Goal: Transaction & Acquisition: Book appointment/travel/reservation

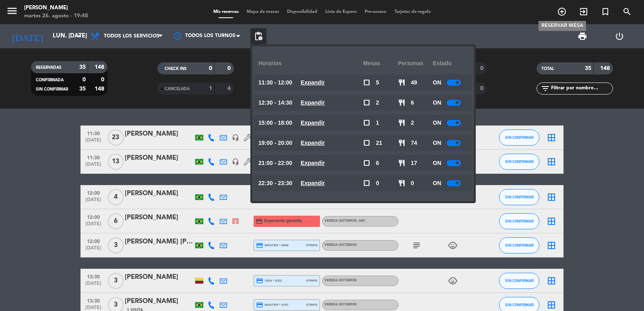
click at [565, 17] on icon "add_circle_outline" at bounding box center [562, 12] width 10 height 10
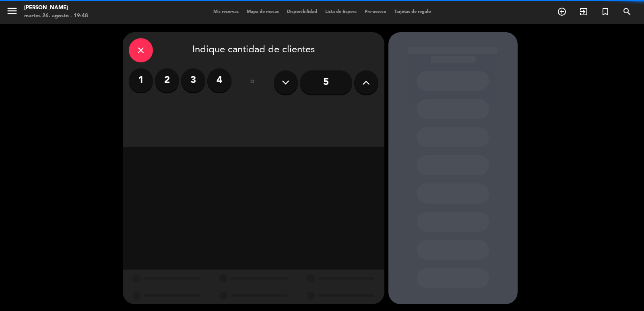
click at [226, 78] on label "4" at bounding box center [219, 80] width 24 height 24
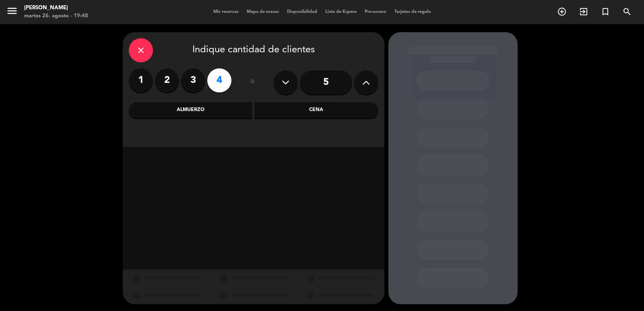
click at [306, 111] on div "Cena" at bounding box center [317, 110] width 124 height 16
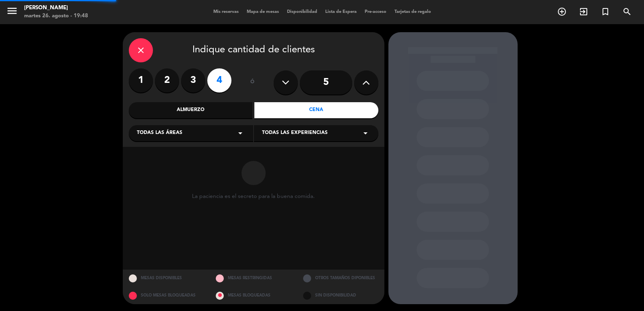
click at [185, 139] on div "Todas las áreas arrow_drop_down" at bounding box center [191, 133] width 124 height 16
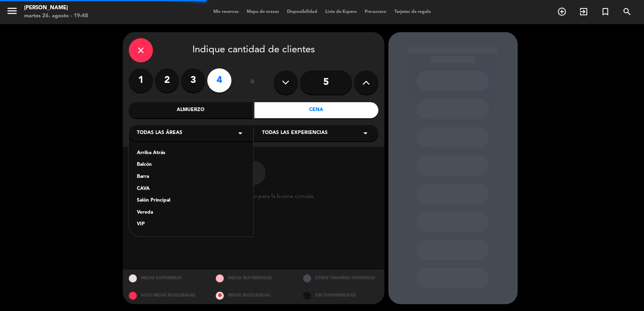
click at [161, 204] on div "Salón Principal" at bounding box center [191, 201] width 108 height 8
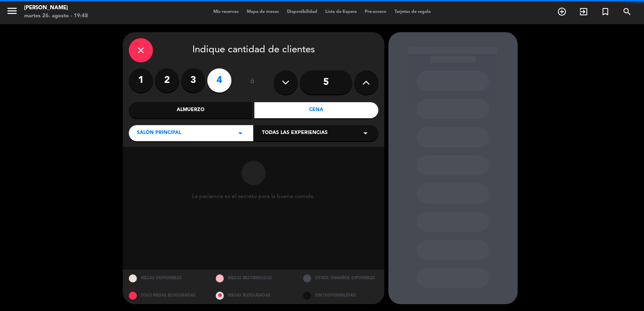
click at [162, 202] on div "La paciencia es el secreto para la buena comida." at bounding box center [254, 208] width 262 height 123
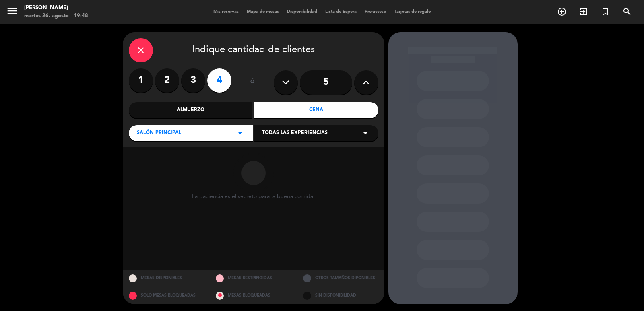
click at [302, 136] on span "Todas las experiencias" at bounding box center [295, 133] width 66 height 8
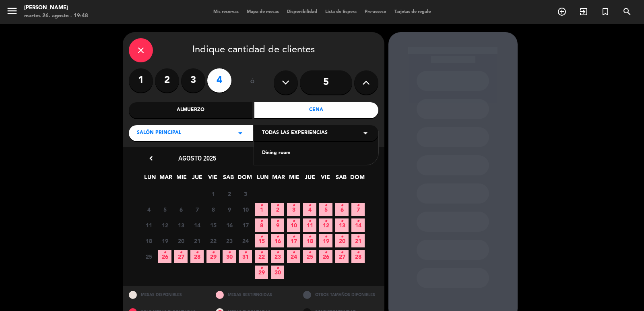
click at [284, 134] on span "Todas las experiencias" at bounding box center [295, 133] width 66 height 8
click at [274, 152] on div "chevron_left agosto 2025 LUN MAR MIE JUE VIE SAB DOM 28 29 30 31 1 2 3 4 5 6 7 …" at bounding box center [254, 216] width 262 height 139
click at [276, 134] on span "Todas las experiencias" at bounding box center [295, 133] width 66 height 8
click at [271, 148] on div "Dining room" at bounding box center [316, 148] width 124 height 34
click at [270, 150] on div "Dining room" at bounding box center [316, 153] width 108 height 8
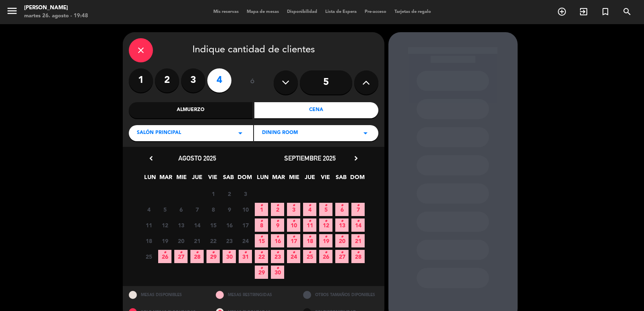
click at [325, 225] on icon "•" at bounding box center [326, 221] width 3 height 13
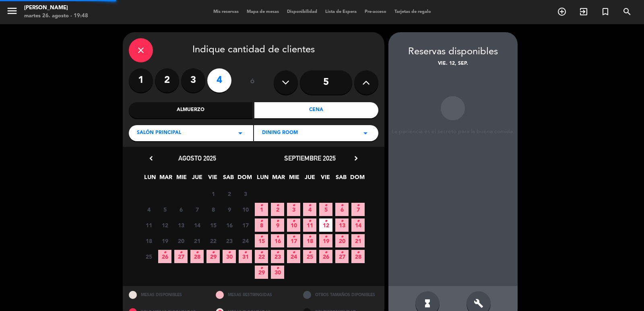
scroll to position [17, 0]
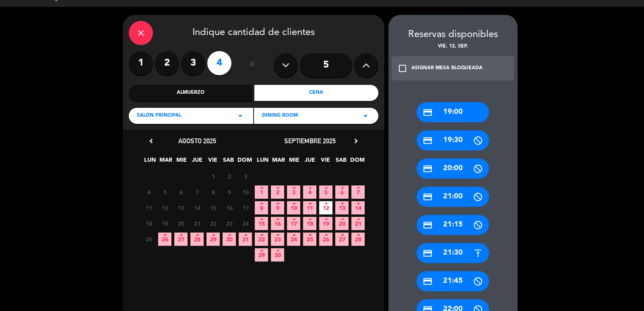
click at [435, 256] on div "credit_card 21:30" at bounding box center [453, 253] width 72 height 20
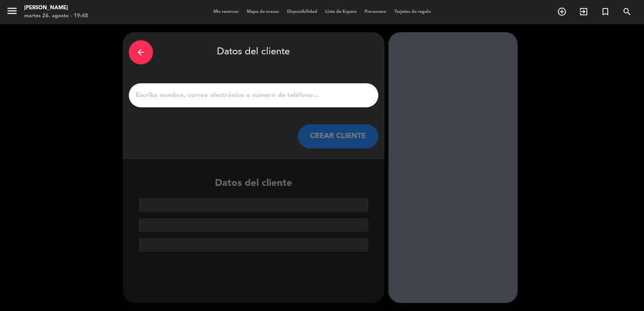
scroll to position [0, 0]
click at [217, 96] on input "1" at bounding box center [254, 95] width 238 height 11
paste input "Miguel Angel Ugarte Gutierrez"
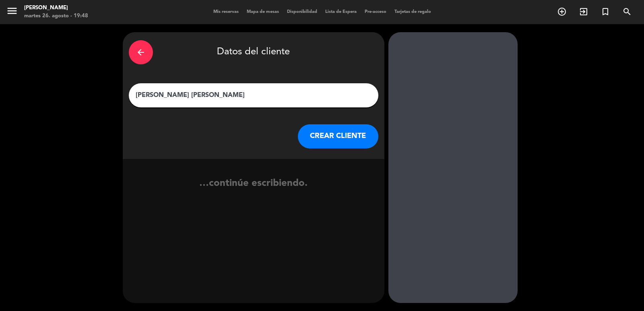
type input "Miguel Angel Ugarte Gutierrez"
click at [327, 130] on button "CREAR CLIENTE" at bounding box center [338, 136] width 81 height 24
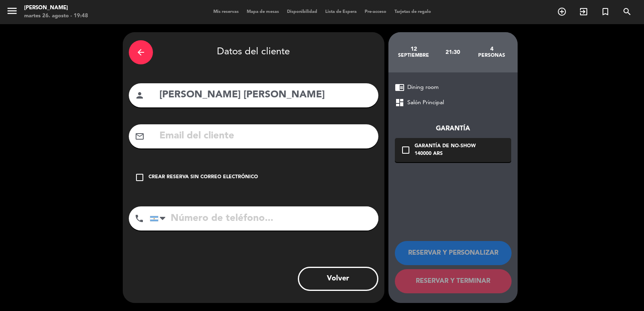
click at [254, 129] on input "text" at bounding box center [266, 136] width 214 height 17
paste input "mangelugarte@gmail.com"
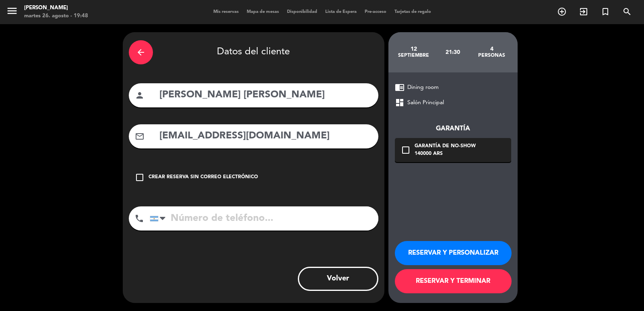
type input "mangelugarte@gmail.com"
click at [193, 193] on div "arrow_back Datos del cliente person Miguel Angel Ugarte Gutierrez mail_outline …" at bounding box center [254, 167] width 262 height 271
click at [212, 226] on input "tel" at bounding box center [264, 219] width 229 height 24
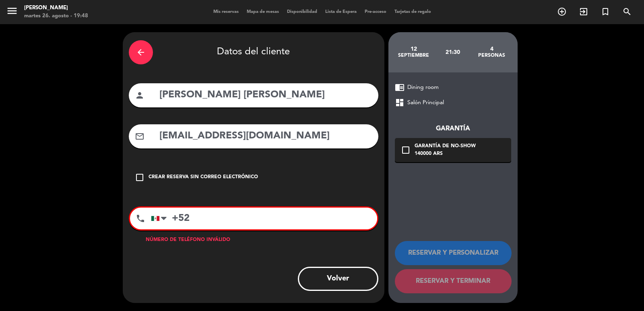
paste input "5565811769"
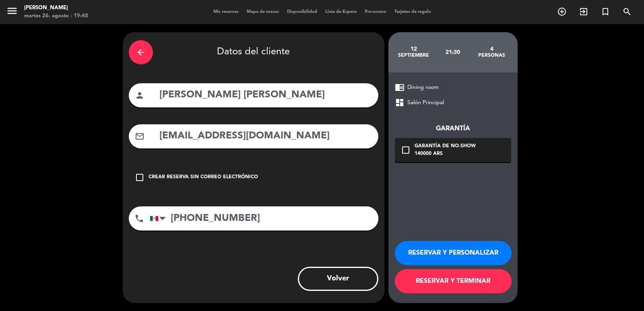
type input "+525565811769"
click at [434, 144] on div "Garantía de no-show" at bounding box center [445, 147] width 61 height 8
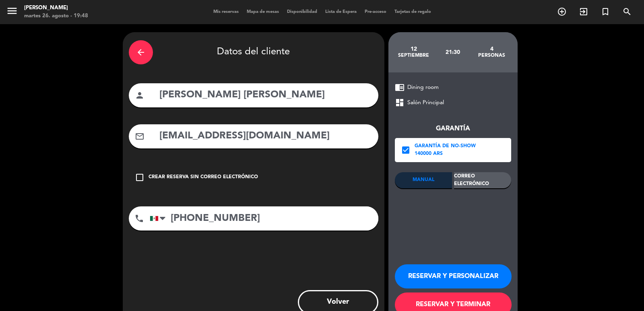
click at [495, 179] on div "Correo Electrónico" at bounding box center [482, 180] width 57 height 16
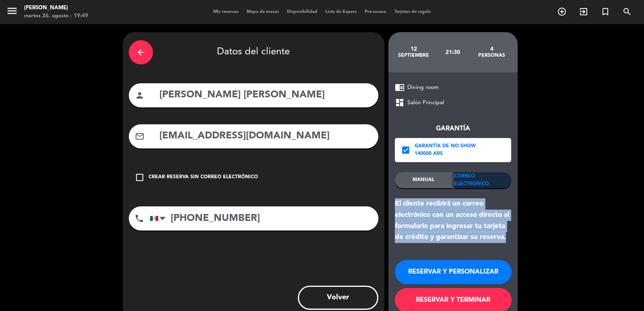
drag, startPoint x: 511, startPoint y: 244, endPoint x: 389, endPoint y: 200, distance: 128.9
click at [389, 200] on div "chrome_reader_mode Dining room dashboard Salón Principal Garantía check_box Gar…" at bounding box center [453, 197] width 129 height 250
copy div "El cliente recibirá un correo electrónico con un acceso directo al formulario p…"
click at [440, 274] on button "RESERVAR Y PERSONALIZAR" at bounding box center [453, 272] width 117 height 24
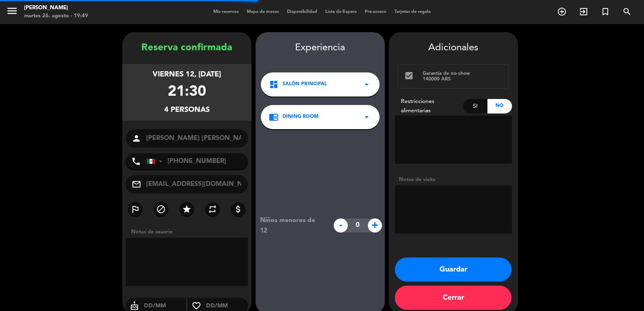
scroll to position [11, 0]
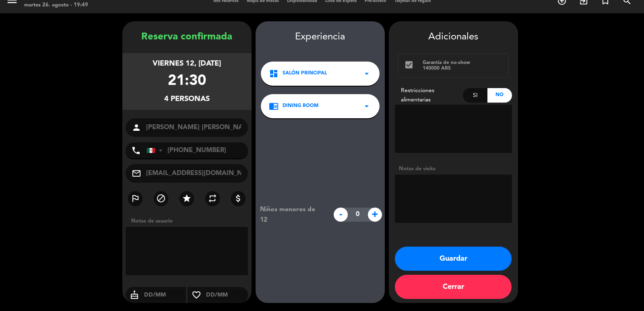
drag, startPoint x: 143, startPoint y: 61, endPoint x: 221, endPoint y: 105, distance: 88.9
click at [221, 105] on div "viernes 12, sep. 2025 21:30 4 personas" at bounding box center [186, 81] width 129 height 57
copy div "viernes 12, sep. 2025 21:30 4 personas"
drag, startPoint x: 427, startPoint y: 249, endPoint x: 263, endPoint y: 150, distance: 191.5
click at [425, 250] on button "Guardar" at bounding box center [453, 259] width 117 height 24
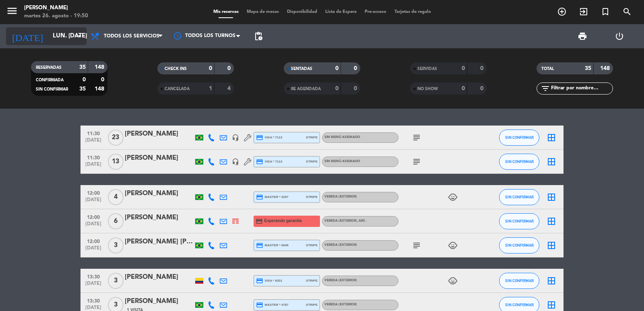
click at [60, 40] on input "lun. 6 oct." at bounding box center [88, 36] width 78 height 15
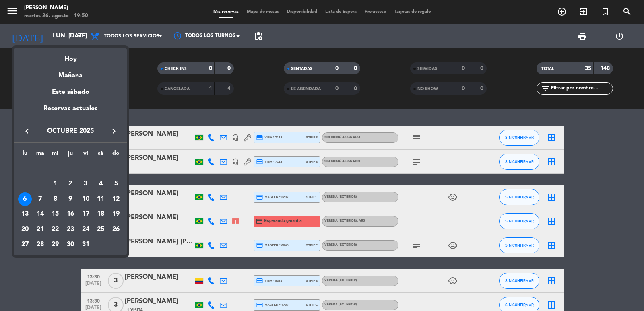
click at [25, 130] on icon "keyboard_arrow_left" at bounding box center [27, 131] width 10 height 10
click at [84, 181] on div "5" at bounding box center [86, 184] width 14 height 14
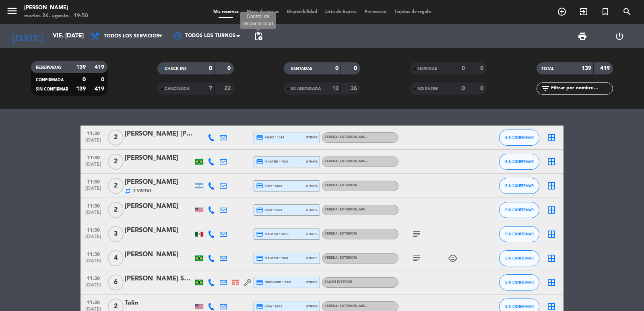
click at [261, 38] on span "pending_actions" at bounding box center [259, 36] width 10 height 10
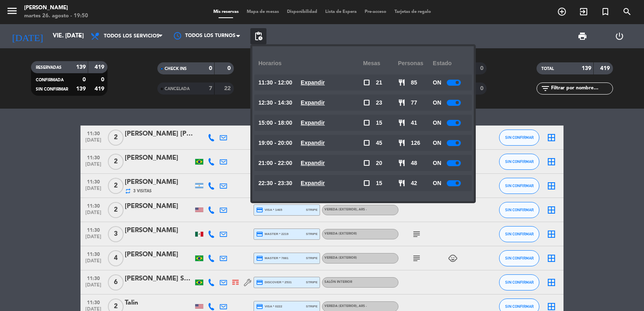
click at [452, 121] on div at bounding box center [454, 123] width 14 height 6
click at [451, 145] on div at bounding box center [454, 143] width 14 height 6
click at [458, 145] on div at bounding box center [454, 143] width 14 height 6
click at [51, 32] on input "vie. 5 sep." at bounding box center [88, 36] width 78 height 15
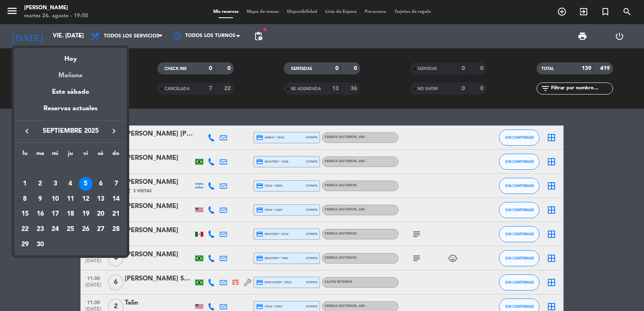
click at [85, 73] on div "Mañana" at bounding box center [70, 72] width 113 height 17
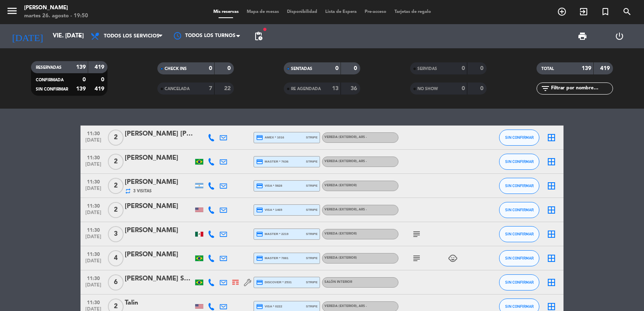
type input "mié. 27 ago."
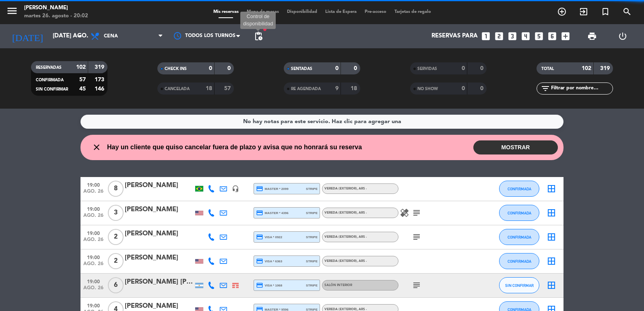
drag, startPoint x: 257, startPoint y: 38, endPoint x: 260, endPoint y: 42, distance: 5.3
click at [259, 37] on span "pending_actions" at bounding box center [259, 36] width 10 height 10
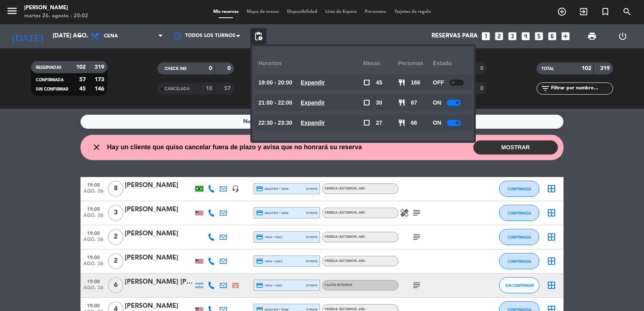
click at [325, 82] on u "Expandir" at bounding box center [313, 82] width 24 height 6
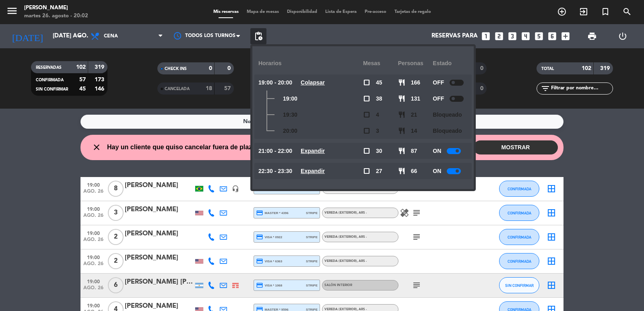
click at [312, 142] on availability-row "19:00 - 20:00 Colapsar check_box_outline_blank 45 restaurant 166 OFF 19:00 chec…" at bounding box center [363, 109] width 205 height 68
click at [314, 146] on div "21:00 - 22:00 Expandir" at bounding box center [311, 151] width 105 height 16
click at [316, 152] on u "Expandir" at bounding box center [313, 151] width 24 height 6
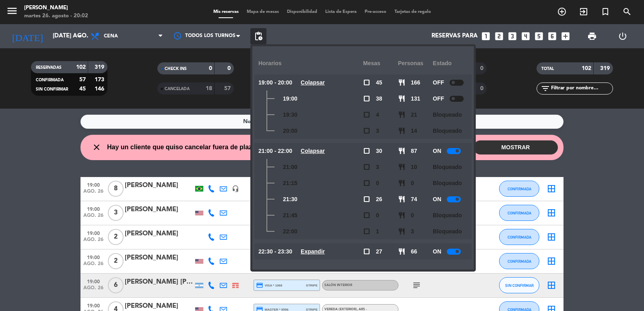
click at [325, 253] on u "Expandir" at bounding box center [313, 251] width 24 height 6
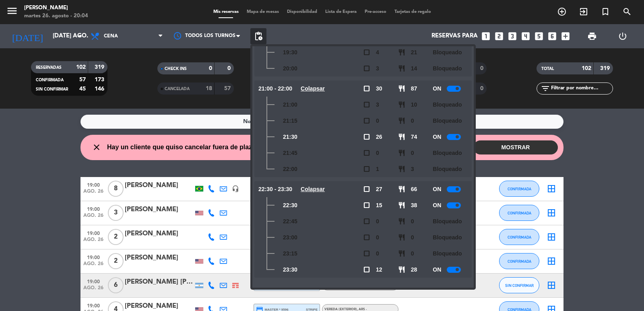
scroll to position [81, 0]
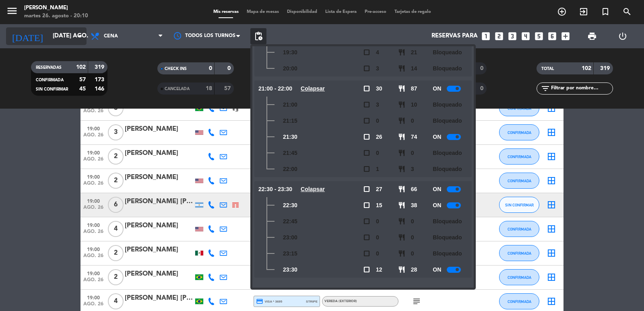
click at [71, 33] on input "[DATE] ago." at bounding box center [88, 36] width 78 height 15
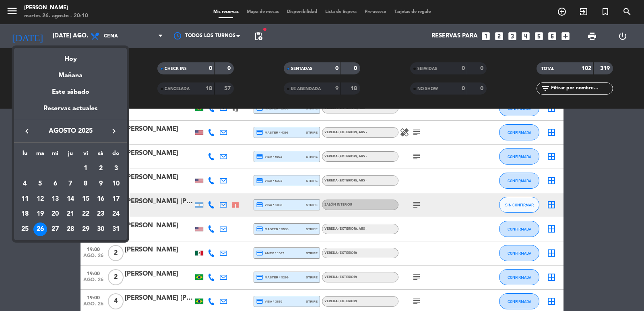
click at [111, 126] on icon "keyboard_arrow_right" at bounding box center [114, 131] width 10 height 10
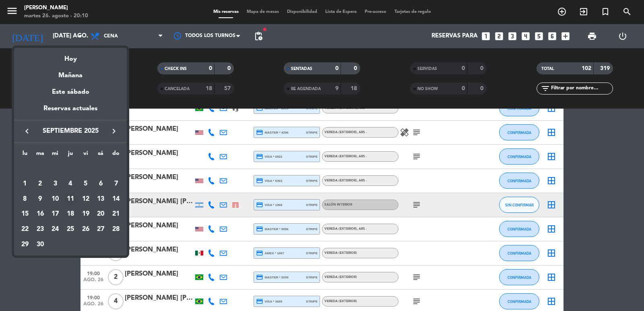
click at [72, 198] on div "11" at bounding box center [71, 200] width 14 height 14
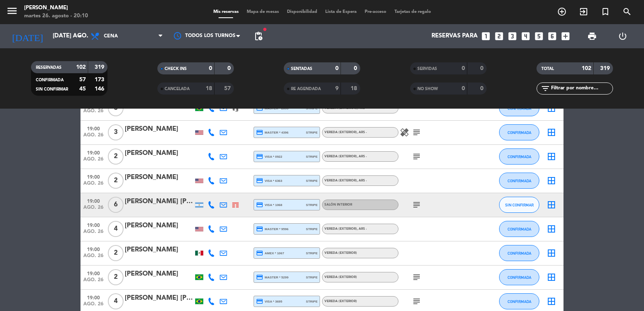
type input "[DEMOGRAPHIC_DATA] [DATE]"
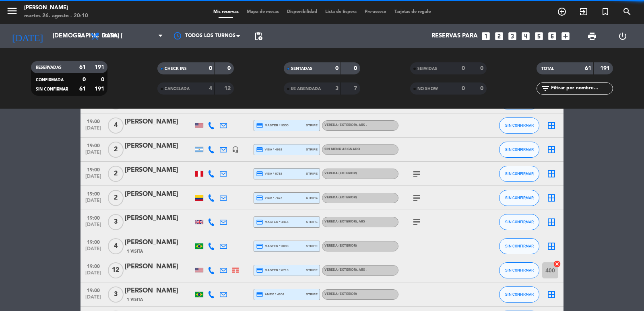
scroll to position [49, 0]
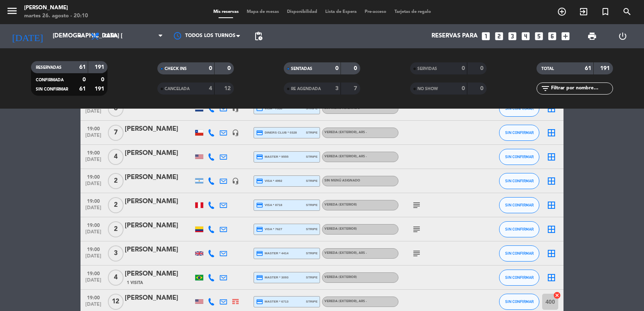
click at [259, 39] on span "pending_actions" at bounding box center [259, 36] width 10 height 10
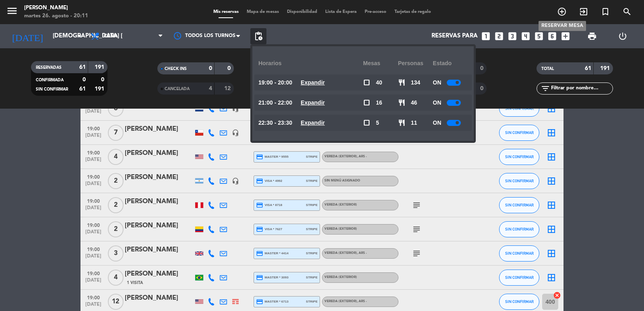
click at [560, 16] on span "add_circle_outline" at bounding box center [562, 12] width 22 height 14
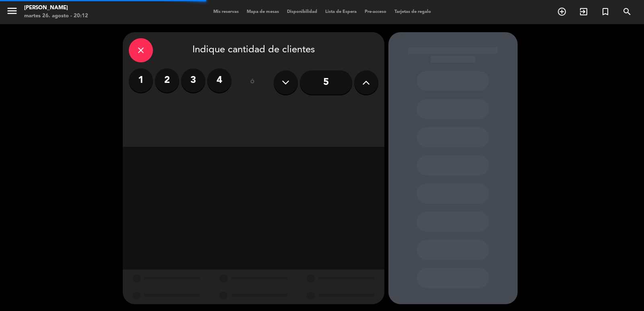
click at [373, 86] on button at bounding box center [366, 82] width 24 height 24
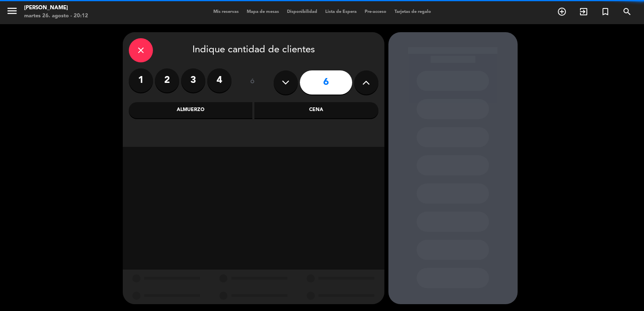
click at [373, 86] on button at bounding box center [366, 82] width 24 height 24
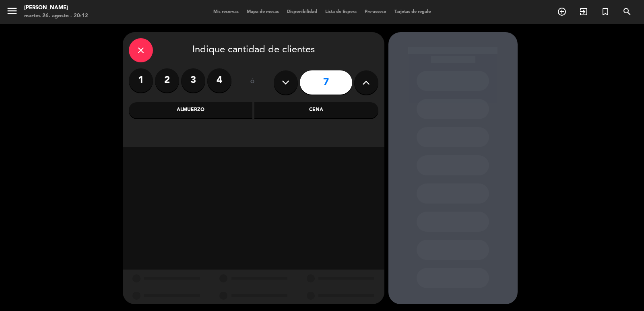
drag, startPoint x: 369, startPoint y: 85, endPoint x: 364, endPoint y: 86, distance: 5.4
click at [369, 85] on icon at bounding box center [366, 83] width 8 height 12
type input "8"
click at [218, 110] on div "Almuerzo" at bounding box center [191, 110] width 124 height 16
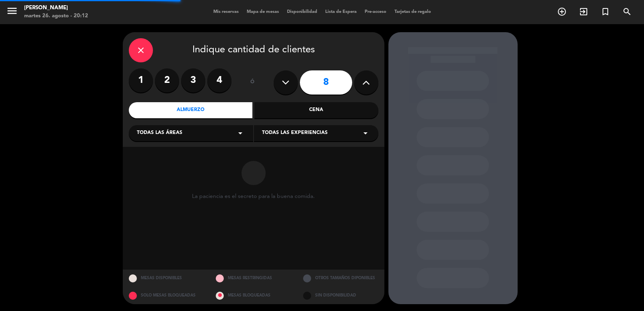
click at [163, 138] on div "Todas las áreas arrow_drop_down" at bounding box center [191, 133] width 124 height 16
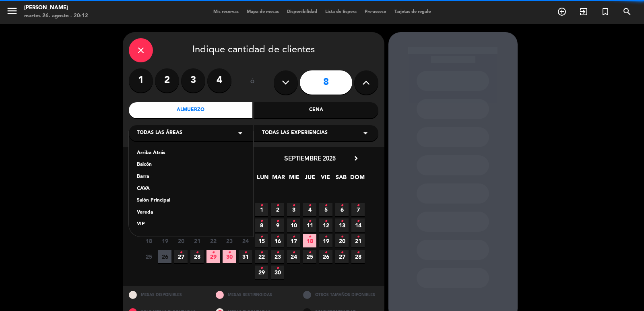
click at [149, 210] on div "Vereda" at bounding box center [191, 213] width 108 height 8
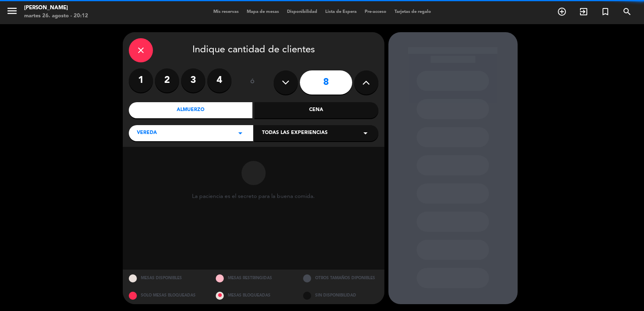
click at [277, 135] on span "Todas las experiencias" at bounding box center [295, 133] width 66 height 8
click at [279, 152] on div "Sidewalk (OUTDOORS)" at bounding box center [316, 153] width 108 height 8
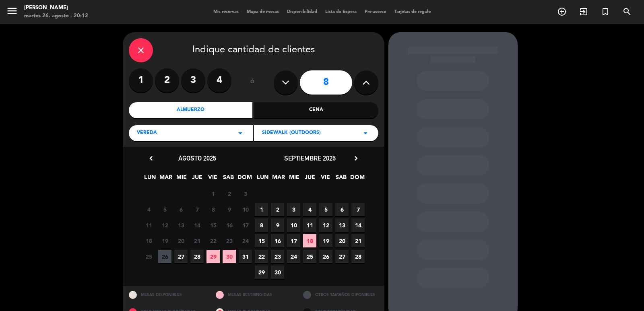
click at [355, 161] on icon "chevron_right" at bounding box center [356, 158] width 8 height 8
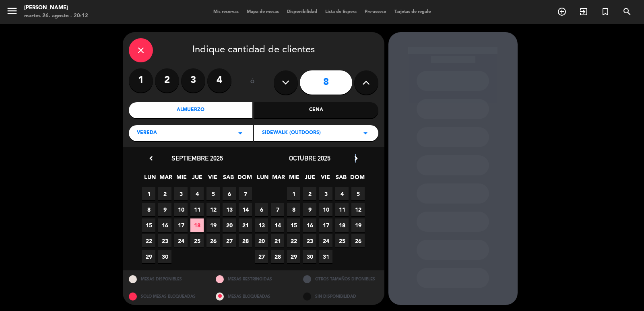
click at [355, 157] on icon "chevron_right" at bounding box center [356, 158] width 8 height 8
click at [326, 212] on span "7" at bounding box center [325, 209] width 13 height 13
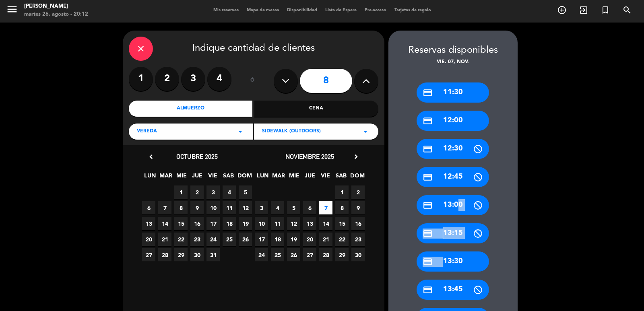
drag, startPoint x: 454, startPoint y: 201, endPoint x: 439, endPoint y: 270, distance: 70.6
drag, startPoint x: 439, startPoint y: 263, endPoint x: 397, endPoint y: 240, distance: 48.5
click at [440, 263] on div "credit_card 13:30" at bounding box center [453, 262] width 72 height 20
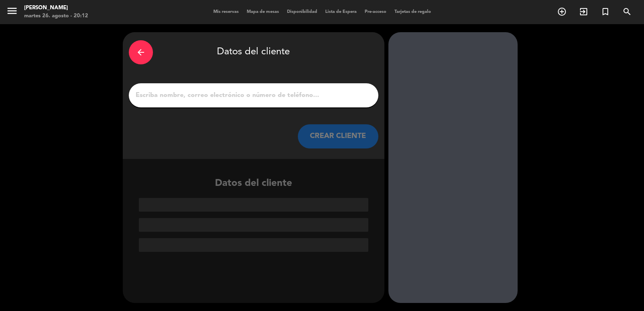
click at [209, 85] on div at bounding box center [254, 95] width 250 height 24
click at [227, 99] on input "1" at bounding box center [254, 95] width 238 height 11
paste input "[PERSON_NAME]"
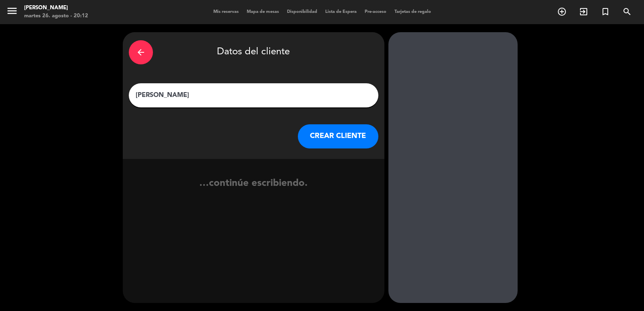
type input "[PERSON_NAME]"
click at [343, 149] on div "arrow_back Datos del cliente [PERSON_NAME] CLIENTE" at bounding box center [254, 95] width 262 height 127
click at [331, 143] on button "CREAR CLIENTE" at bounding box center [338, 136] width 81 height 24
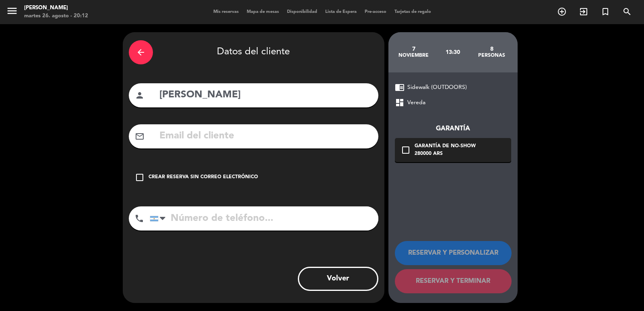
click at [213, 139] on input "text" at bounding box center [266, 136] width 214 height 17
paste input "[PHONE_NUMBER] [EMAIL_ADDRESS][DOMAIN_NAME]"
drag, startPoint x: 240, startPoint y: 139, endPoint x: 137, endPoint y: 131, distance: 104.2
click at [137, 131] on div "mail_outline [PHONE_NUMBER] [EMAIL_ADDRESS][DOMAIN_NAME]" at bounding box center [254, 136] width 250 height 24
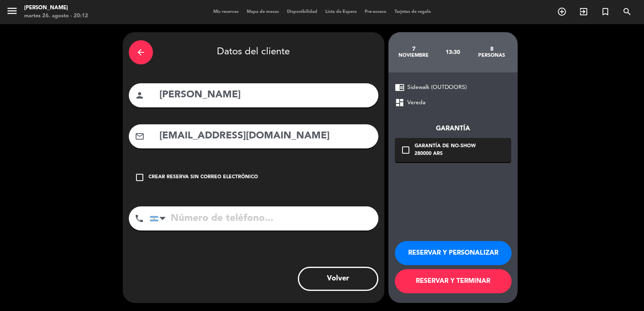
type input "[EMAIL_ADDRESS][DOMAIN_NAME]"
click at [298, 221] on input "tel" at bounding box center [264, 219] width 229 height 24
paste input "[PHONE_NUMBER]"
type input "[PHONE_NUMBER]"
click at [455, 158] on div "280000 ARS" at bounding box center [445, 154] width 61 height 8
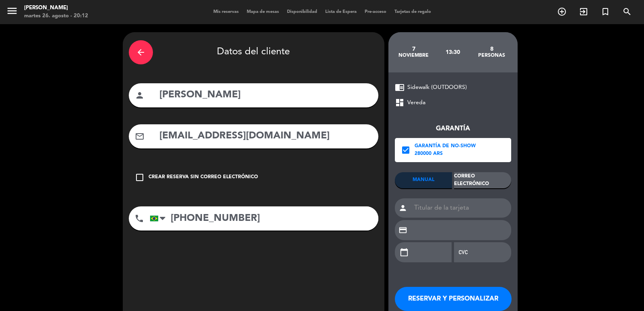
click at [475, 177] on div "Correo Electrónico" at bounding box center [482, 180] width 57 height 16
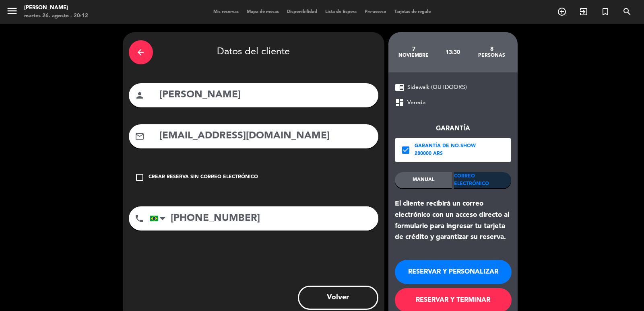
drag, startPoint x: 508, startPoint y: 240, endPoint x: 391, endPoint y: 205, distance: 122.8
click at [391, 205] on div "chrome_reader_mode Sidewalk (OUTDOORS) dashboard Vereda Garantía check_box Gara…" at bounding box center [453, 197] width 129 height 250
copy div "El cliente recibirá un correo electrónico con un acceso directo al formulario p…"
drag, startPoint x: 459, startPoint y: 196, endPoint x: 464, endPoint y: 204, distance: 8.8
click at [460, 197] on div "MANUAL Correo Electrónico El cliente recibirá un correo electrónico con un acce…" at bounding box center [453, 207] width 116 height 71
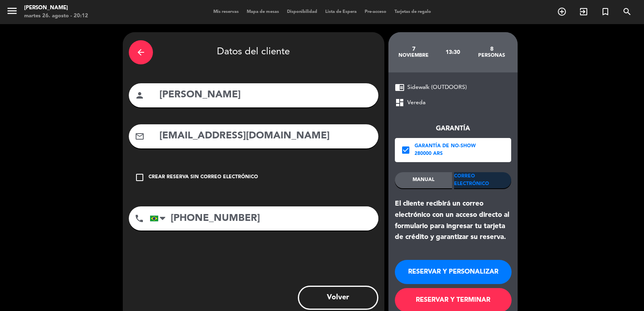
click at [484, 268] on button "RESERVAR Y PERSONALIZAR" at bounding box center [453, 272] width 117 height 24
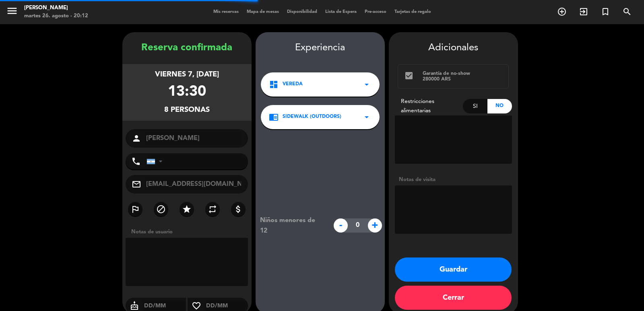
type input "[PHONE_NUMBER]"
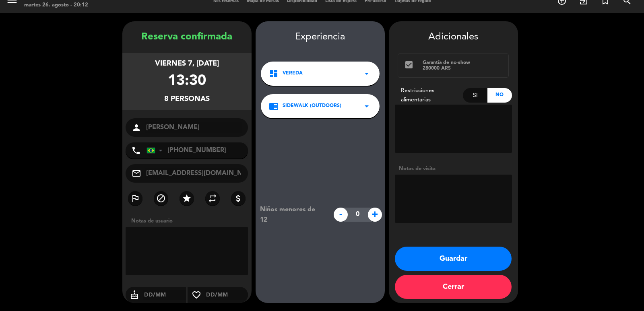
drag, startPoint x: 140, startPoint y: 60, endPoint x: 217, endPoint y: 101, distance: 87.2
click at [217, 101] on div "viernes 7, [DATE] 13:30 8 personas" at bounding box center [186, 81] width 129 height 57
copy div "viernes 7, [DATE] 13:30 8 personas"
click at [418, 203] on textarea at bounding box center [453, 199] width 117 height 48
type textarea "exterior"
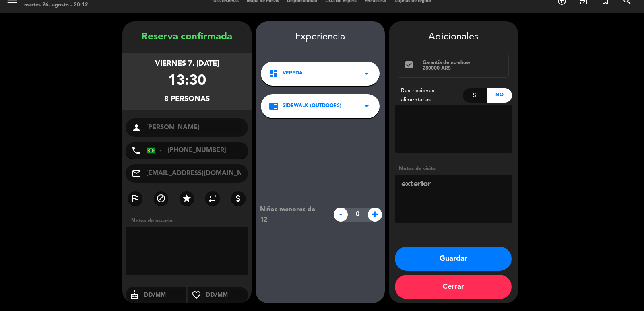
drag, startPoint x: 423, startPoint y: 253, endPoint x: 397, endPoint y: 231, distance: 34.0
click at [424, 253] on button "Guardar" at bounding box center [453, 259] width 117 height 24
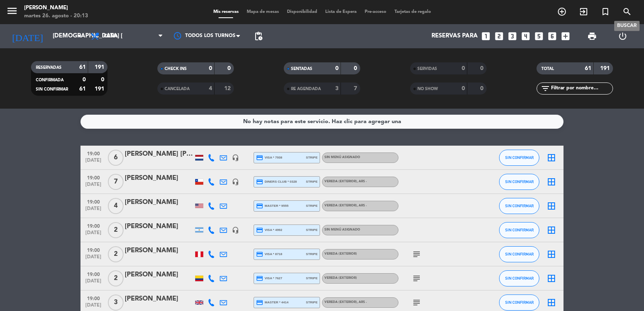
click at [631, 12] on icon "search" at bounding box center [628, 12] width 10 height 10
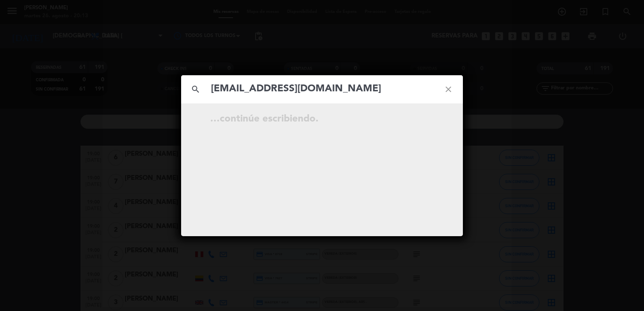
type input "[EMAIL_ADDRESS][DOMAIN_NAME]"
click at [426, 124] on icon "open_in_new" at bounding box center [429, 121] width 10 height 10
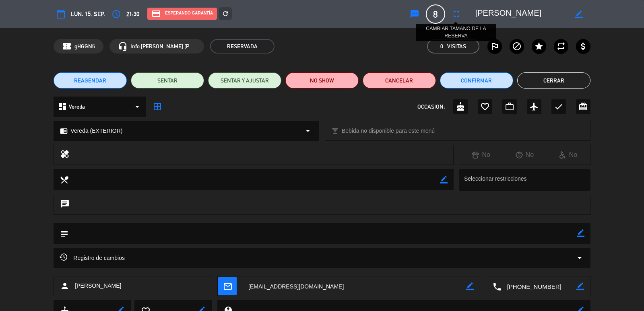
click at [458, 9] on icon "fullscreen" at bounding box center [457, 14] width 10 height 10
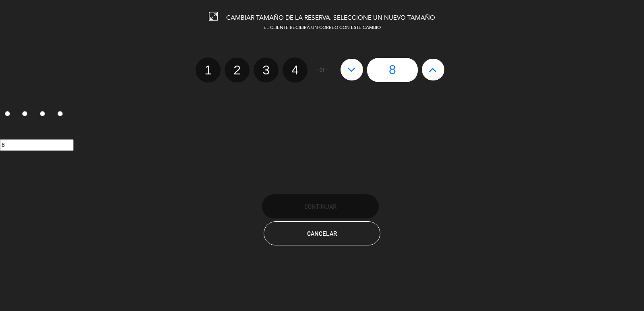
click at [436, 72] on icon at bounding box center [433, 69] width 8 height 13
type input "9"
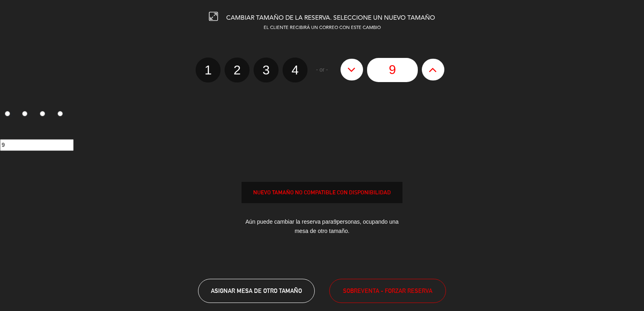
click at [436, 73] on icon at bounding box center [433, 69] width 8 height 13
type input "10"
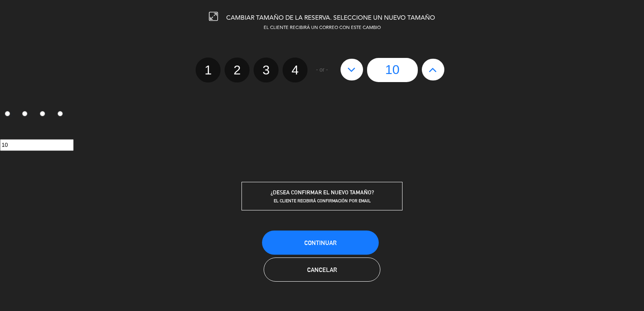
click at [361, 288] on div "CAMBIAR TAMAÑO DE LA RESERVA. SELECCIONE UN NUEVO TAMAÑO EL CLIENTE RECIBIRÁ UN…" at bounding box center [322, 155] width 644 height 311
click at [341, 246] on button "Continuar" at bounding box center [320, 243] width 117 height 24
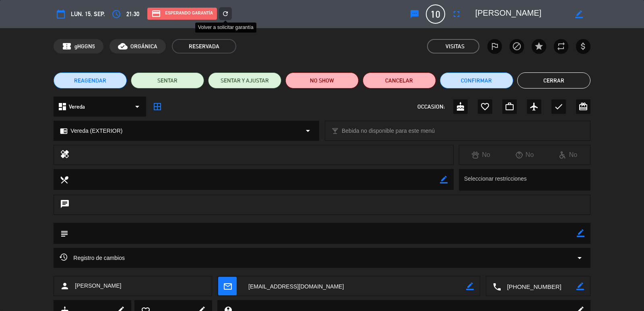
click at [229, 12] on div "refresh" at bounding box center [225, 13] width 13 height 13
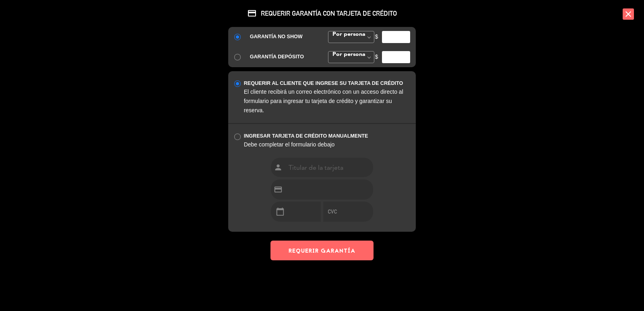
click at [389, 37] on input "number" at bounding box center [396, 37] width 28 height 12
type input "35000"
click at [327, 253] on button "REQUERIR GARANTÍA" at bounding box center [322, 251] width 103 height 20
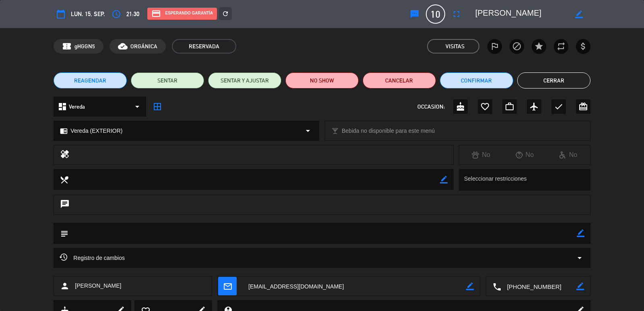
click at [554, 76] on button "Cerrar" at bounding box center [554, 80] width 73 height 16
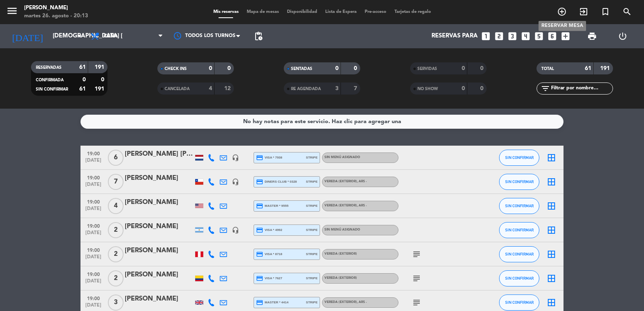
click at [559, 8] on icon "add_circle_outline" at bounding box center [562, 12] width 10 height 10
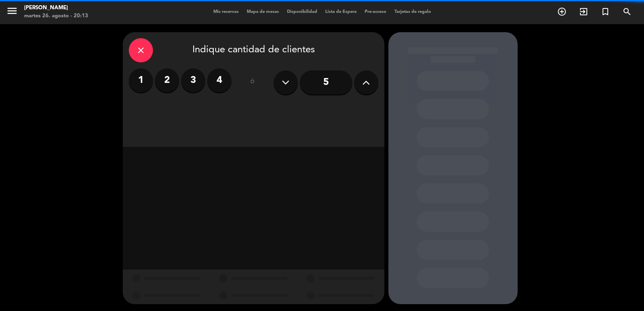
drag, startPoint x: 156, startPoint y: 83, endPoint x: 161, endPoint y: 83, distance: 4.8
click at [156, 83] on label "2" at bounding box center [167, 80] width 24 height 24
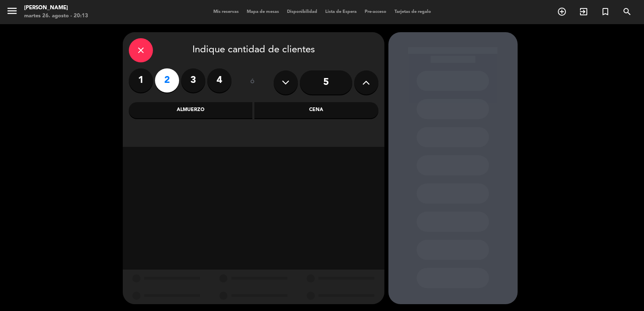
drag, startPoint x: 304, startPoint y: 126, endPoint x: 290, endPoint y: 114, distance: 18.9
click at [304, 126] on div "close Indique cantidad de clientes 1 2 3 4 ó 5 Almuerzo Cena" at bounding box center [254, 89] width 262 height 115
click at [290, 113] on div "Cena" at bounding box center [317, 110] width 124 height 16
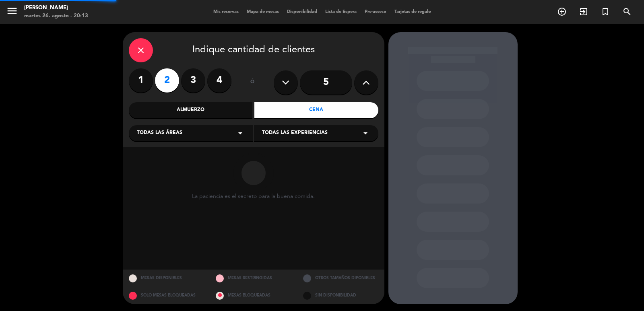
click at [207, 136] on div "Todas las áreas arrow_drop_down" at bounding box center [191, 133] width 124 height 16
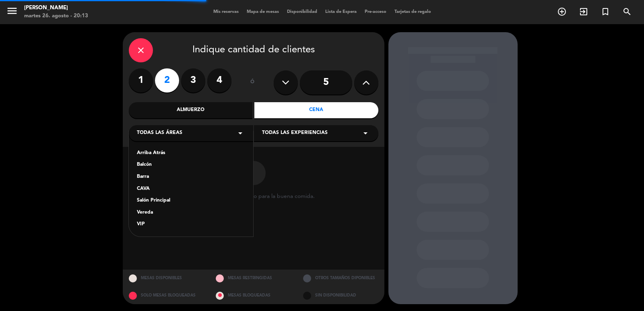
click at [159, 202] on div "Salón Principal" at bounding box center [191, 201] width 108 height 8
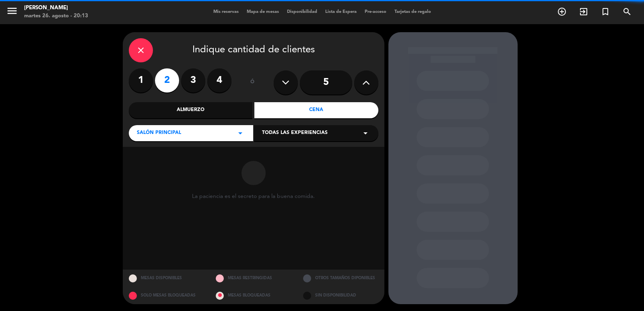
click at [289, 137] on span "Todas las experiencias" at bounding box center [295, 133] width 66 height 8
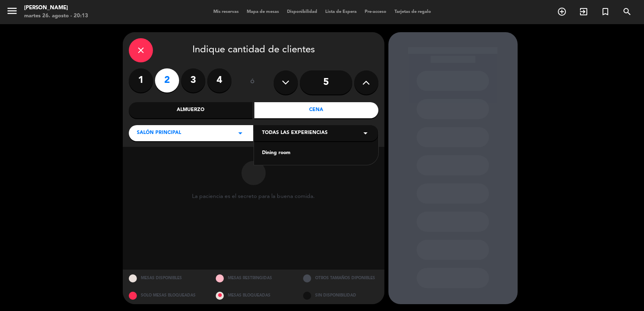
click at [280, 156] on div "Dining room" at bounding box center [316, 153] width 108 height 8
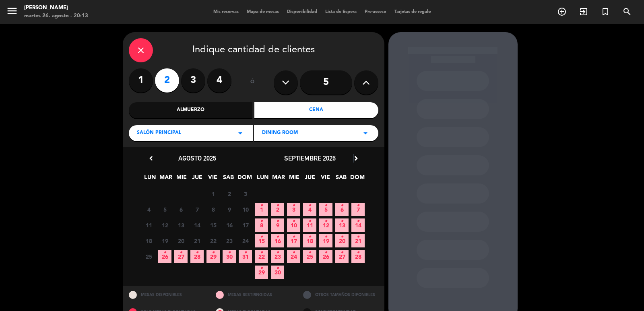
click at [354, 159] on icon "chevron_right" at bounding box center [356, 158] width 8 height 8
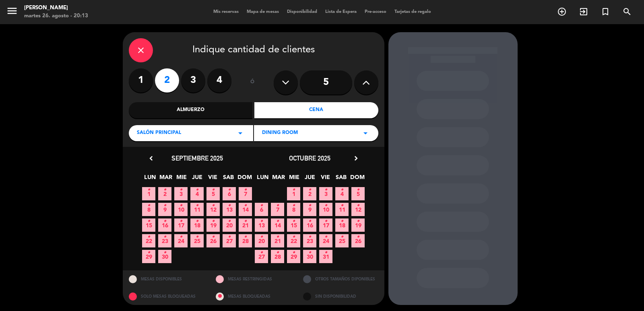
click at [260, 256] on span "27 •" at bounding box center [261, 256] width 13 height 13
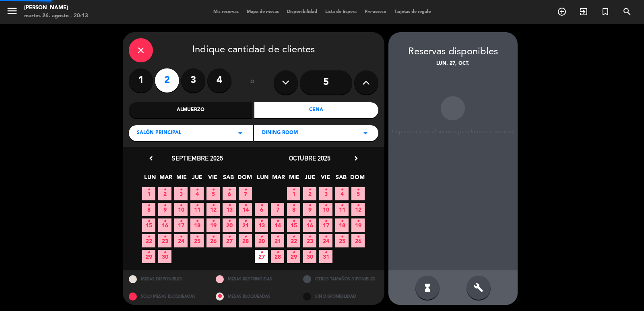
scroll to position [2, 0]
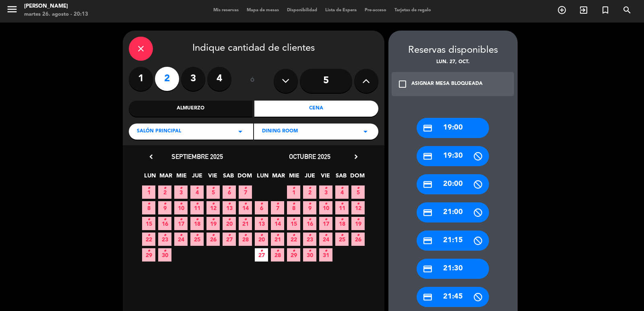
click at [431, 130] on icon "credit_card" at bounding box center [428, 128] width 10 height 10
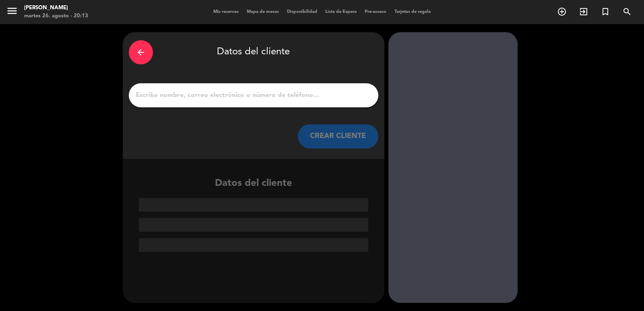
scroll to position [0, 0]
drag, startPoint x: 261, startPoint y: 90, endPoint x: 269, endPoint y: 100, distance: 13.1
click at [261, 90] on input "1" at bounding box center [254, 95] width 238 height 11
paste input "[PERSON_NAME]"
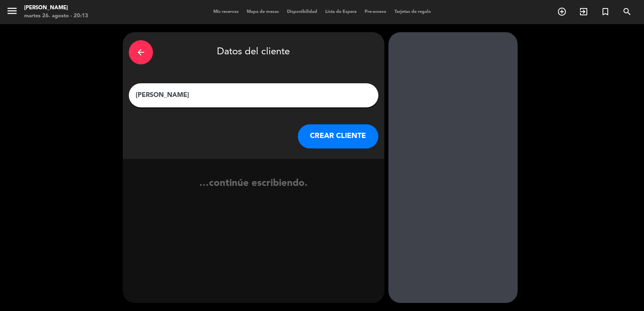
type input "[PERSON_NAME]"
click at [350, 130] on button "CREAR CLIENTE" at bounding box center [338, 136] width 81 height 24
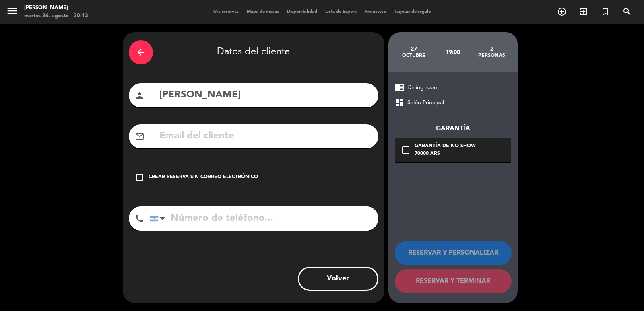
click at [240, 134] on input "text" at bounding box center [266, 136] width 214 height 17
paste input "11-974491965 [PERSON_NAME][EMAIL_ADDRESS][DOMAIN_NAME]"
drag, startPoint x: 225, startPoint y: 137, endPoint x: 92, endPoint y: 137, distance: 132.9
click at [92, 137] on div "arrow_back Datos del cliente person [PERSON_NAME] mail_outline 11-974491965 [PE…" at bounding box center [322, 167] width 644 height 287
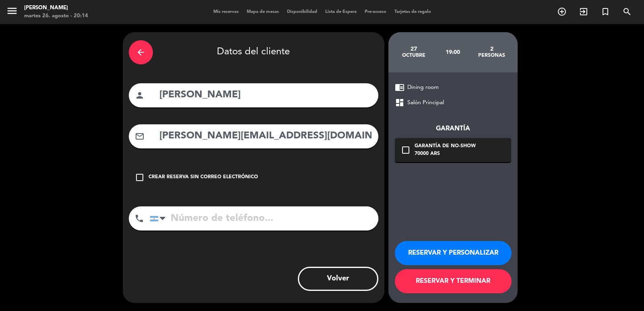
type input "[PERSON_NAME][EMAIL_ADDRESS][DOMAIN_NAME]"
click at [273, 230] on input "tel" at bounding box center [264, 219] width 229 height 24
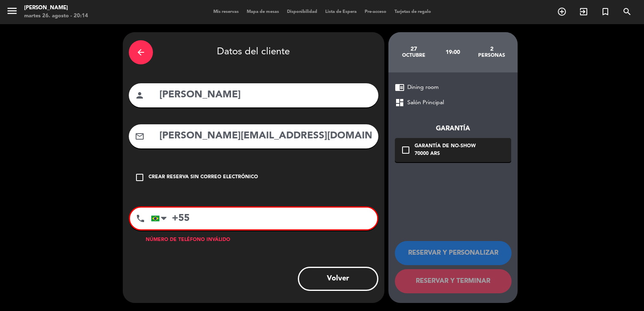
paste input "11-974491965"
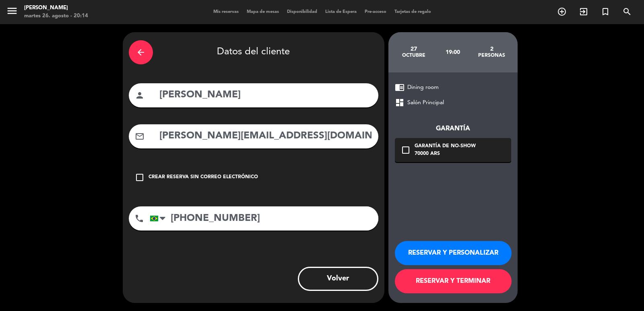
type input "[PHONE_NUMBER]"
click at [448, 141] on div "check_box_outline_blank Garantía de no-show 70000 ARS" at bounding box center [453, 150] width 116 height 24
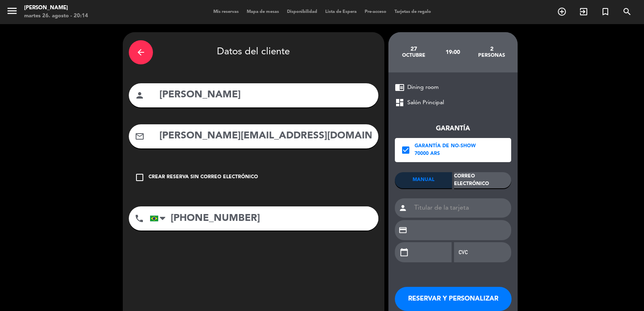
click at [478, 170] on div "Garantía check_box Garantía de no-show 70000 ARS MANUAL Correo Electrónico pers…" at bounding box center [453, 189] width 116 height 163
click at [478, 181] on div "Correo Electrónico" at bounding box center [482, 180] width 57 height 16
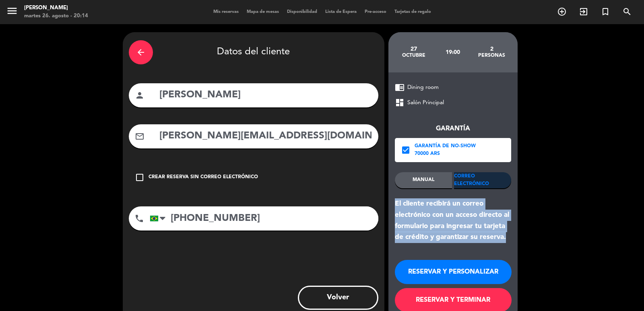
drag, startPoint x: 515, startPoint y: 239, endPoint x: 399, endPoint y: 218, distance: 117.9
click at [393, 204] on div "chrome_reader_mode Dining room dashboard Salón Principal Garantía check_box Gar…" at bounding box center [453, 197] width 129 height 250
copy div "El cliente recibirá un correo electrónico con un acceso directo al formulario p…"
drag, startPoint x: 428, startPoint y: 261, endPoint x: 427, endPoint y: 267, distance: 5.8
click at [428, 263] on button "RESERVAR Y PERSONALIZAR" at bounding box center [453, 272] width 117 height 24
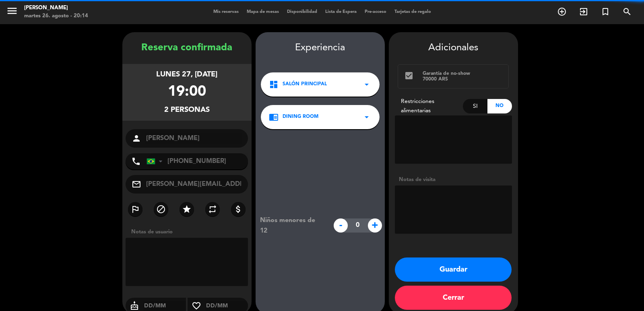
scroll to position [11, 0]
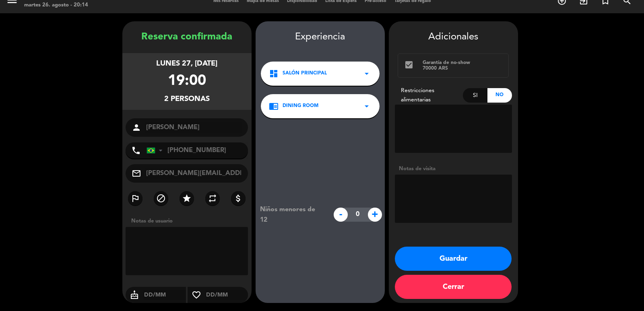
drag, startPoint x: 148, startPoint y: 61, endPoint x: 222, endPoint y: 99, distance: 83.8
click at [222, 99] on div "lunes 27, [DATE] 19:00 2 personas" at bounding box center [186, 81] width 129 height 57
copy div "lunes 27, [DATE] 19:00 2 personas"
click at [431, 264] on button "Guardar" at bounding box center [453, 259] width 117 height 24
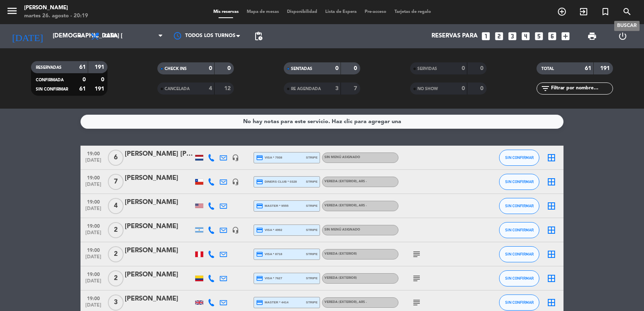
click at [623, 15] on icon "search" at bounding box center [628, 12] width 10 height 10
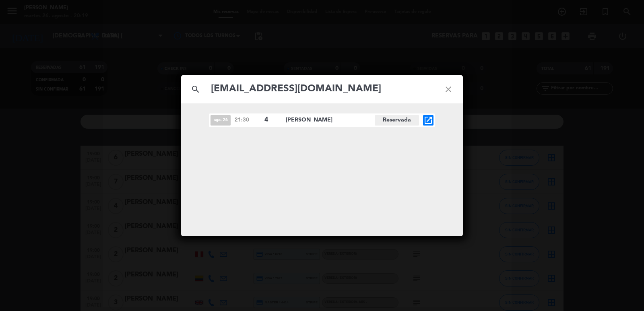
type input "[EMAIL_ADDRESS][DOMAIN_NAME]"
click at [465, 77] on div "search [EMAIL_ADDRESS][DOMAIN_NAME] close ago. 26 21:30 4 [PERSON_NAME] open_in…" at bounding box center [322, 155] width 644 height 311
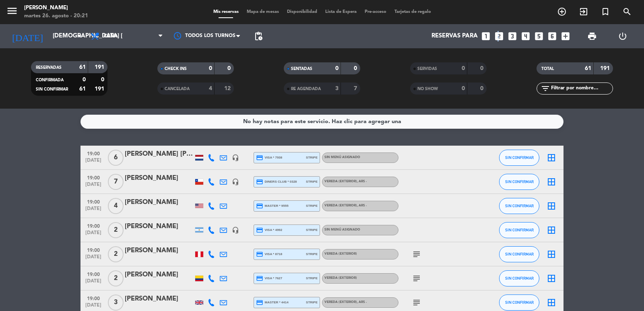
click at [497, 37] on icon "looks_two" at bounding box center [499, 36] width 10 height 10
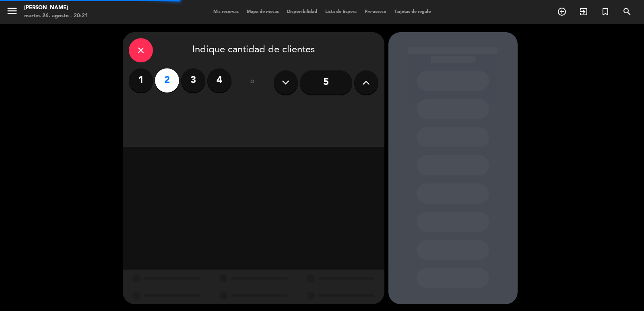
click at [184, 110] on div "close Indique cantidad de clientes 1 2 3 4 ó 5" at bounding box center [254, 89] width 262 height 115
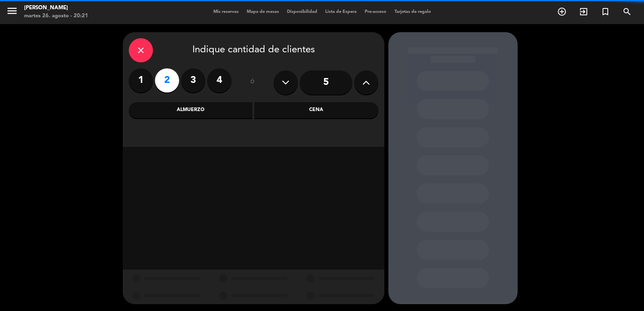
click at [185, 114] on div "Almuerzo" at bounding box center [191, 110] width 124 height 16
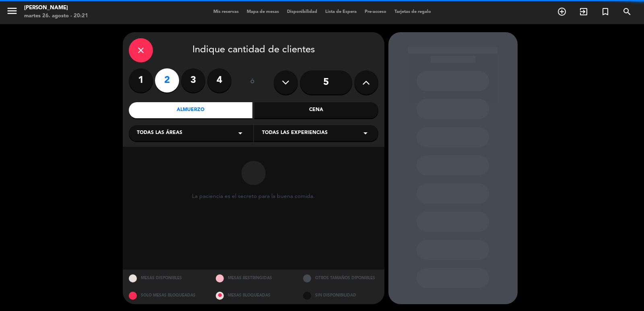
click at [188, 132] on div "Todas las áreas arrow_drop_down" at bounding box center [191, 133] width 124 height 16
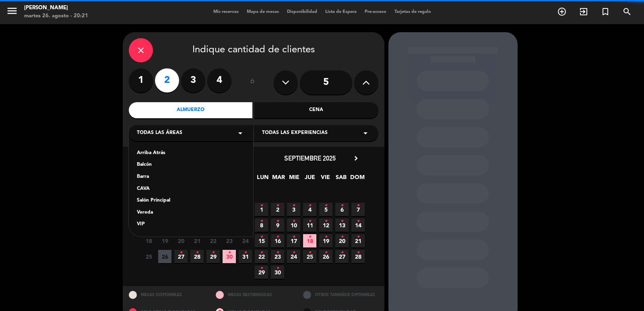
click at [154, 213] on div "Vereda" at bounding box center [191, 213] width 108 height 8
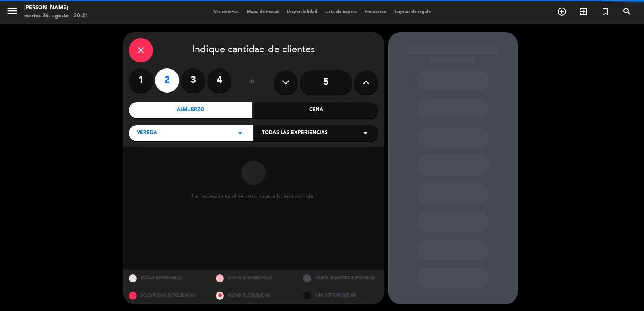
click at [277, 136] on span "Todas las experiencias" at bounding box center [295, 133] width 66 height 8
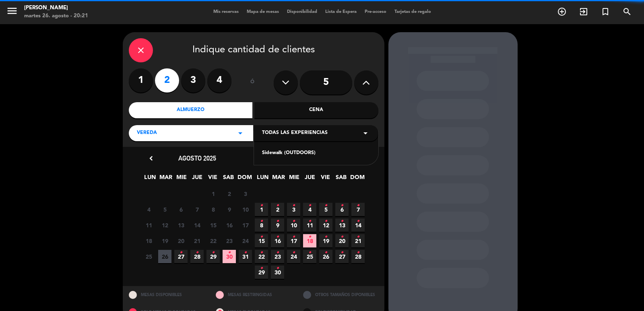
click at [279, 154] on div "Sidewalk (OUTDOORS)" at bounding box center [316, 153] width 108 height 8
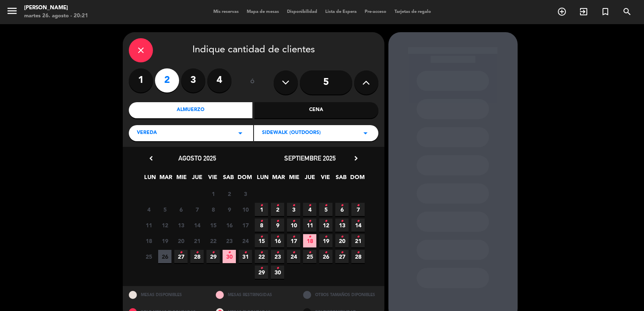
click at [183, 259] on span "27 •" at bounding box center [180, 256] width 13 height 13
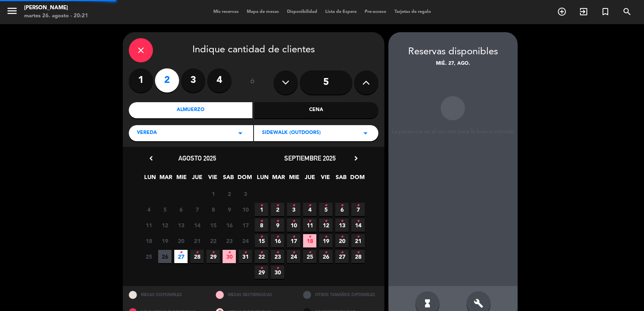
scroll to position [17, 0]
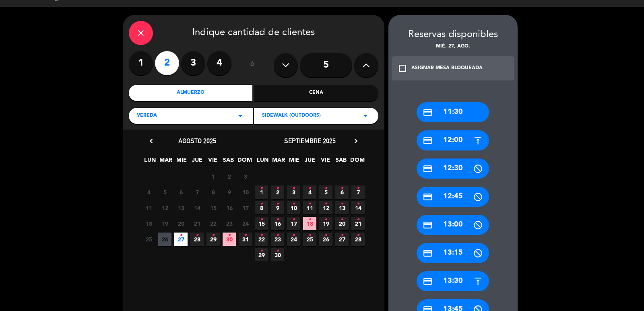
drag, startPoint x: 452, startPoint y: 137, endPoint x: 309, endPoint y: 111, distance: 145.4
click at [452, 138] on div "credit_card 12:00" at bounding box center [453, 140] width 72 height 20
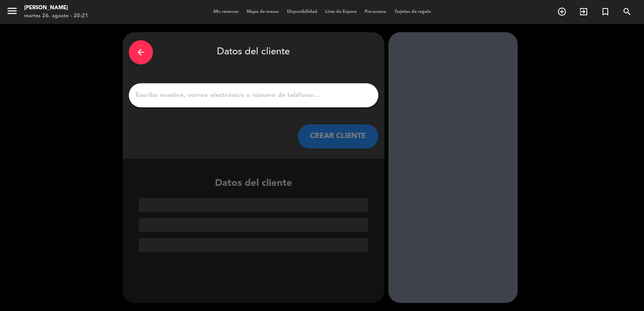
scroll to position [0, 0]
click at [238, 85] on div at bounding box center [254, 95] width 250 height 24
click at [247, 97] on input "1" at bounding box center [254, 95] width 238 height 11
paste input "[PERSON_NAME] [PERSON_NAME]"
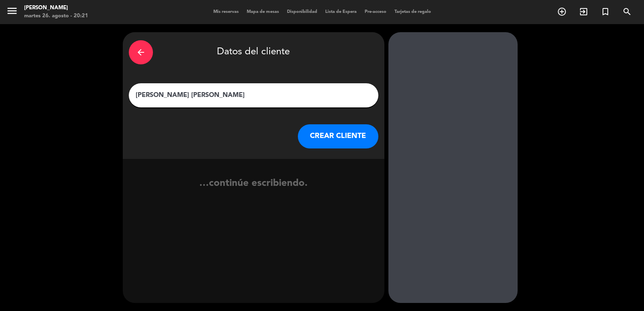
type input "[PERSON_NAME] [PERSON_NAME]"
click at [309, 127] on button "CREAR CLIENTE" at bounding box center [338, 136] width 81 height 24
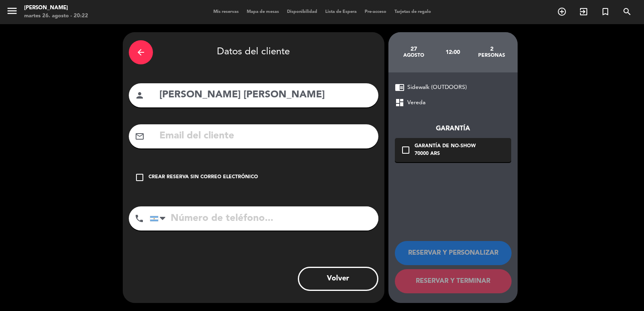
click at [250, 133] on input "text" at bounding box center [266, 136] width 214 height 17
paste input "[EMAIL_ADDRESS][DOMAIN_NAME]"
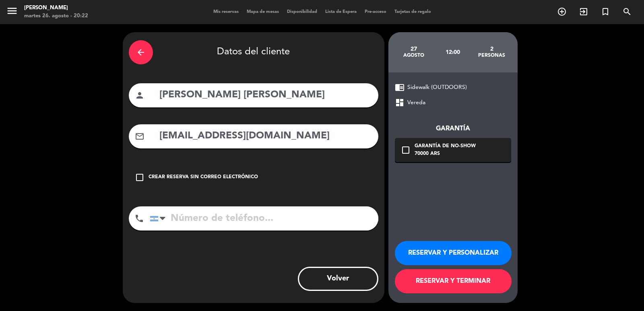
type input "[EMAIL_ADDRESS][DOMAIN_NAME]"
click at [246, 225] on input "tel" at bounding box center [264, 219] width 229 height 24
paste input "55 77999619559"
type input "[PHONE_NUMBER]"
click at [453, 153] on div "70000 ARS" at bounding box center [445, 154] width 61 height 8
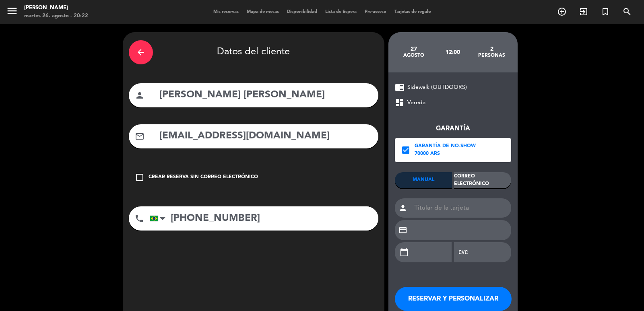
click at [479, 184] on div "Correo Electrónico" at bounding box center [482, 180] width 57 height 16
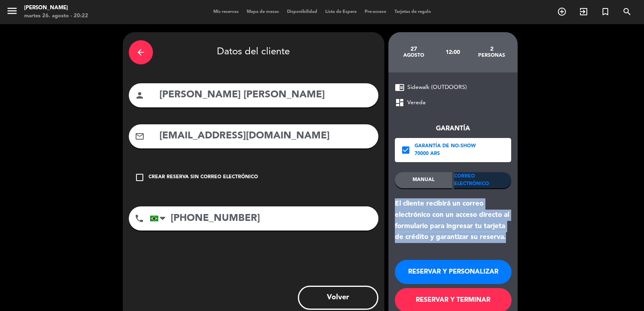
drag, startPoint x: 509, startPoint y: 238, endPoint x: 395, endPoint y: 205, distance: 118.5
click at [395, 205] on div "El cliente recibirá un correo electrónico con un acceso directo al formulario p…" at bounding box center [453, 221] width 116 height 45
copy div "El cliente recibirá un correo electrónico con un acceso directo al formulario p…"
click at [453, 267] on button "RESERVAR Y PERSONALIZAR" at bounding box center [453, 272] width 117 height 24
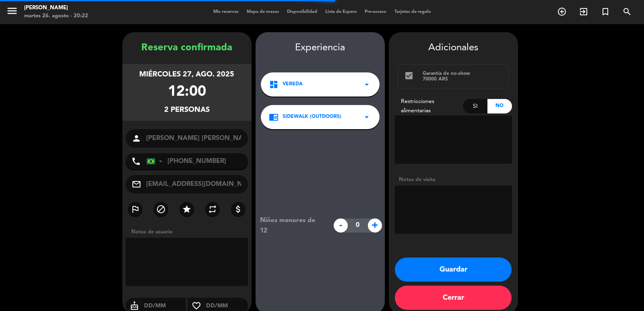
scroll to position [11, 0]
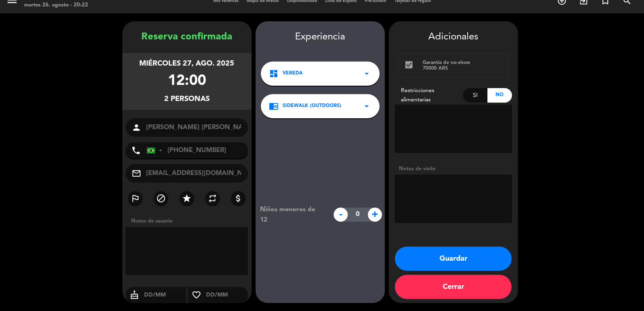
drag, startPoint x: 135, startPoint y: 61, endPoint x: 293, endPoint y: 161, distance: 186.8
click at [235, 103] on div "miércoles 27, ago. 2025 12:00 2 personas" at bounding box center [186, 81] width 129 height 57
copy div "miércoles 27, ago. 2025 12:00 2 personas"
click at [420, 207] on textarea at bounding box center [453, 199] width 117 height 48
type textarea "EXTERIOR"
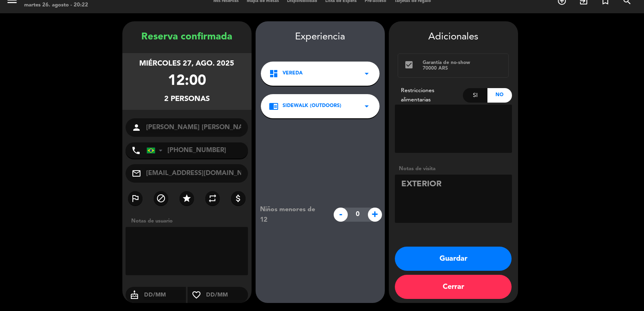
click at [449, 253] on button "Guardar" at bounding box center [453, 259] width 117 height 24
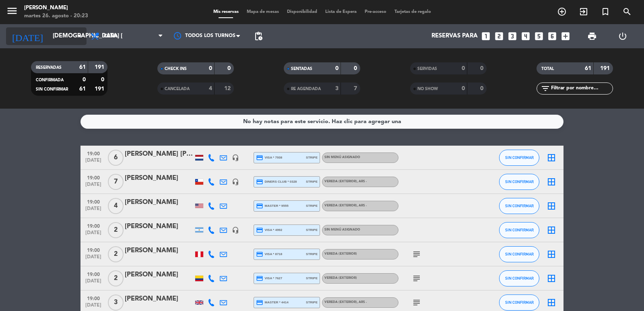
click at [52, 43] on input "[DEMOGRAPHIC_DATA] [DATE]" at bounding box center [88, 36] width 78 height 15
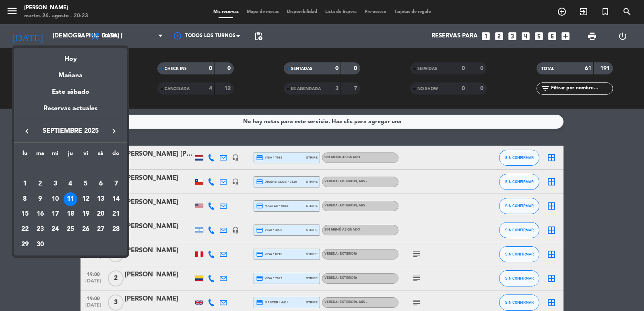
click at [64, 216] on div "18" at bounding box center [71, 214] width 14 height 14
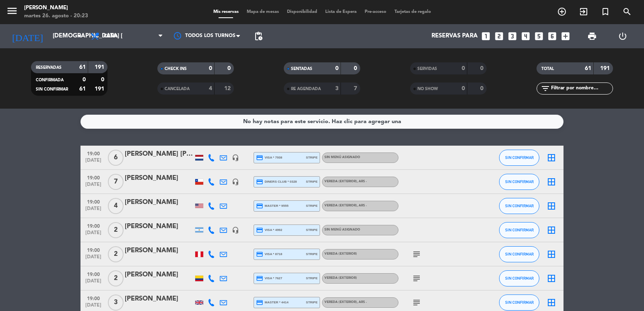
type input "[DEMOGRAPHIC_DATA] [DATE]"
click at [195, 87] on div "CANCELADA" at bounding box center [177, 88] width 37 height 9
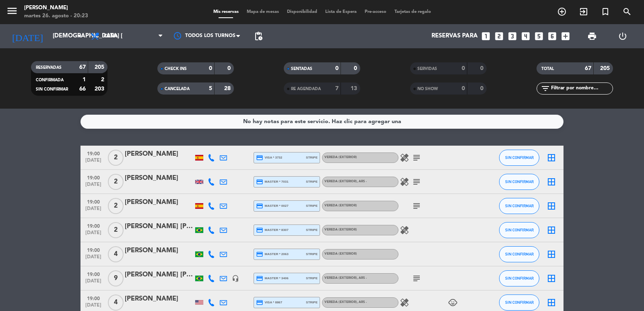
click at [574, 91] on input "text" at bounding box center [582, 88] width 62 height 9
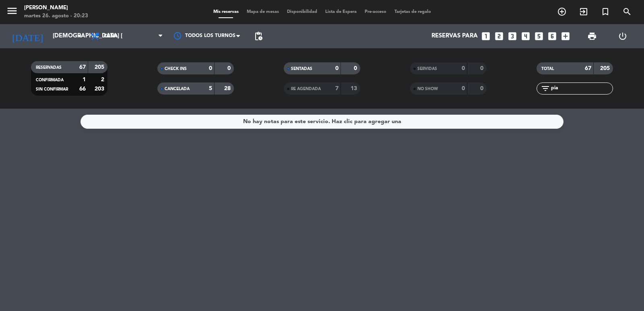
type input "pia"
click at [196, 91] on div "CANCELADA 5 28" at bounding box center [195, 89] width 77 height 12
click at [197, 88] on div "5" at bounding box center [205, 88] width 16 height 9
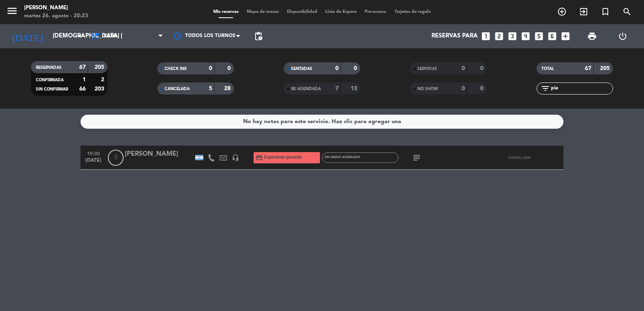
click at [168, 164] on div at bounding box center [159, 163] width 68 height 6
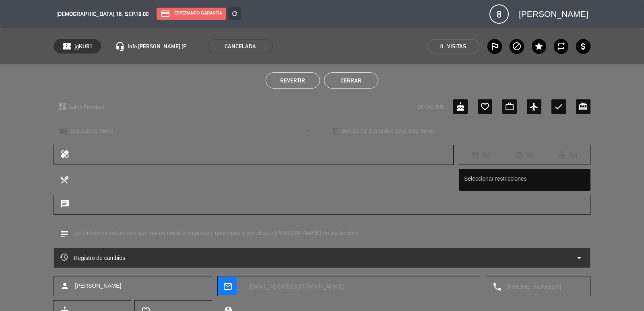
click at [308, 79] on button "Revertir" at bounding box center [293, 80] width 54 height 16
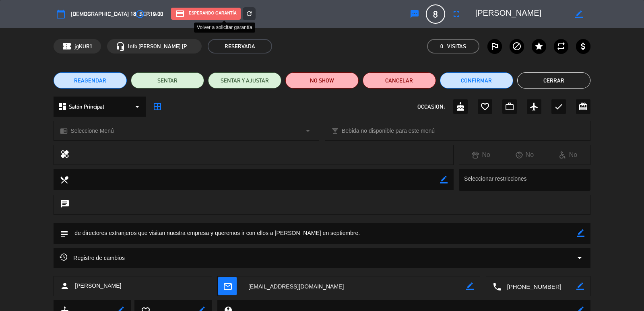
click at [246, 12] on icon "refresh" at bounding box center [249, 13] width 7 height 7
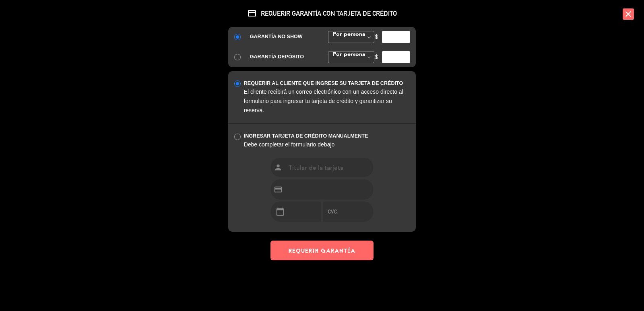
click at [627, 12] on icon "close" at bounding box center [628, 13] width 11 height 11
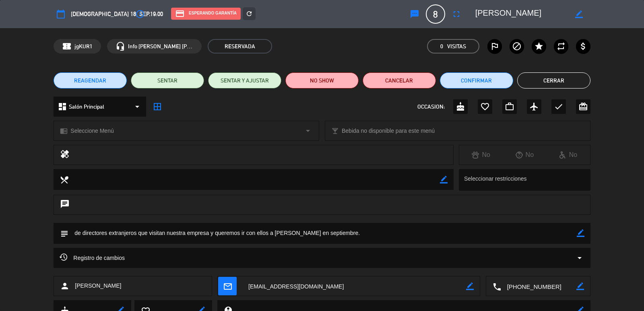
click at [467, 17] on editable-input "border_color" at bounding box center [528, 14] width 125 height 14
click at [460, 15] on icon "fullscreen" at bounding box center [457, 14] width 10 height 10
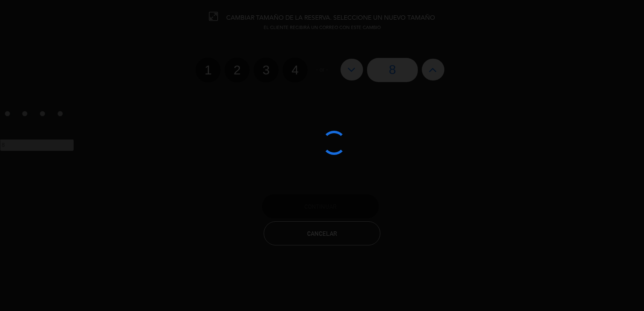
click at [347, 72] on edit-booking-info-modal "CAMBIAR TAMAÑO DE LA RESERVA. SELECCIONE UN NUEVO TAMAÑO EL CLIENTE RECIBIRÁ UN…" at bounding box center [322, 155] width 644 height 311
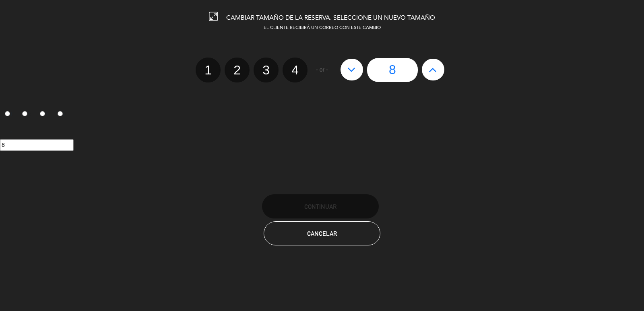
click at [354, 76] on button at bounding box center [352, 70] width 23 height 22
type input "7"
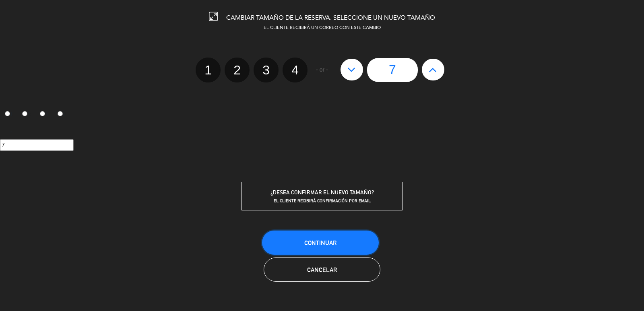
click at [333, 237] on button "Continuar" at bounding box center [320, 243] width 117 height 24
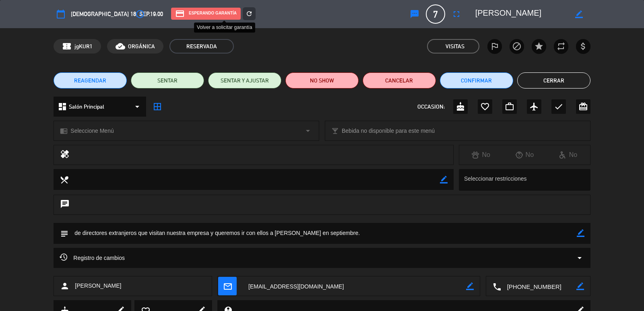
click at [246, 13] on icon "refresh" at bounding box center [249, 13] width 7 height 7
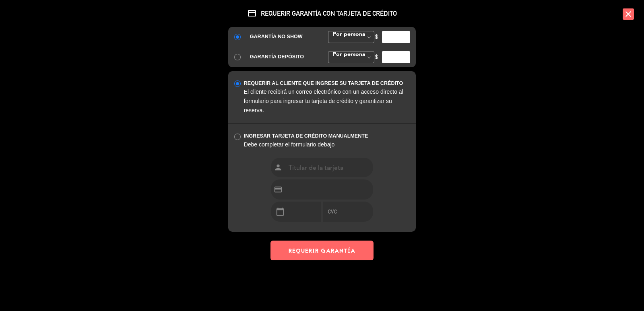
click at [395, 37] on input "number" at bounding box center [396, 37] width 28 height 12
type input "35000"
click at [323, 251] on button "REQUERIR GARANTÍA" at bounding box center [322, 251] width 103 height 20
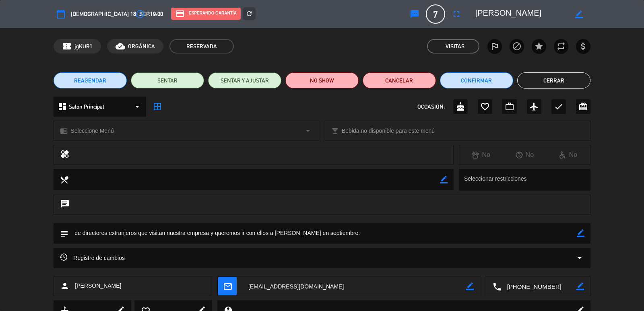
click at [553, 73] on button "Cerrar" at bounding box center [554, 80] width 73 height 16
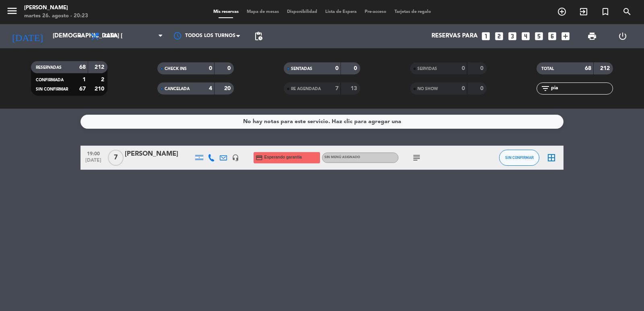
click at [157, 169] on div "19:00 [DATE] 7 [PERSON_NAME] headset_mic credit_card Esperando garantía Sin men…" at bounding box center [322, 158] width 483 height 24
click at [155, 159] on div "[PERSON_NAME]" at bounding box center [159, 157] width 68 height 17
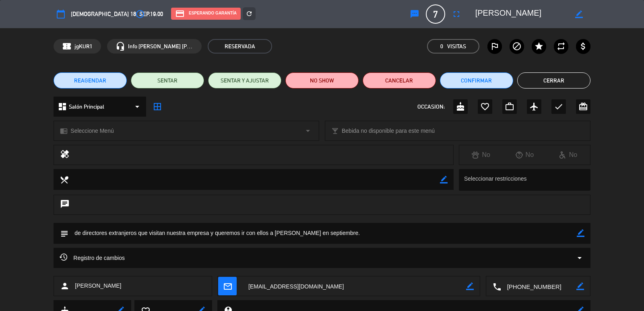
click at [100, 126] on span "Seleccione Menú" at bounding box center [91, 130] width 43 height 9
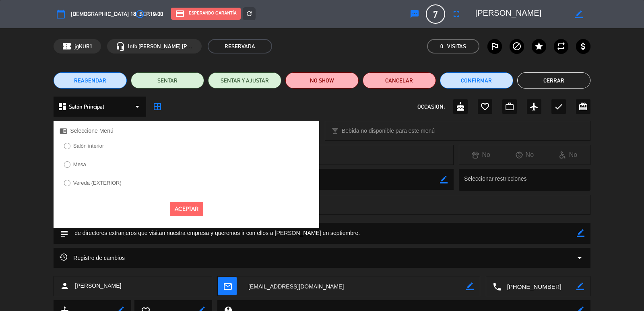
click at [100, 184] on label "Vereda (EXTERIOR)" at bounding box center [97, 182] width 48 height 5
click at [185, 209] on button "Aceptar" at bounding box center [186, 209] width 33 height 14
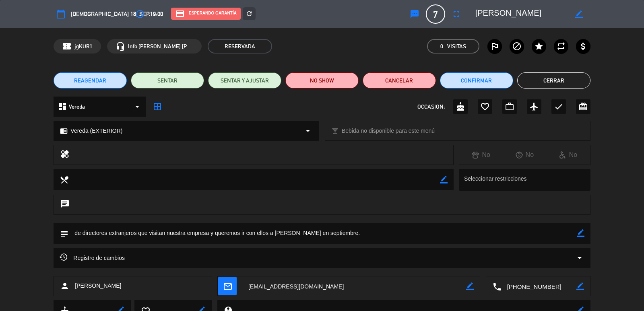
drag, startPoint x: 548, startPoint y: 87, endPoint x: 474, endPoint y: 79, distance: 74.1
click at [548, 87] on button "Cerrar" at bounding box center [554, 80] width 73 height 16
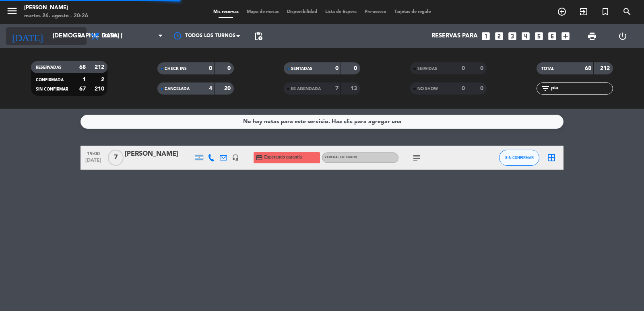
click at [66, 37] on input "[DEMOGRAPHIC_DATA] [DATE]" at bounding box center [88, 36] width 78 height 15
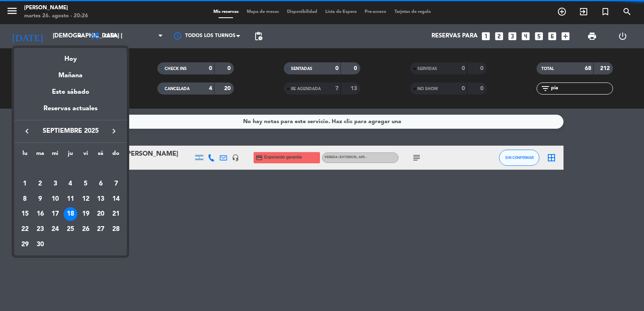
drag, startPoint x: 117, startPoint y: 178, endPoint x: 120, endPoint y: 186, distance: 8.5
click at [118, 183] on div "7" at bounding box center [116, 184] width 14 height 14
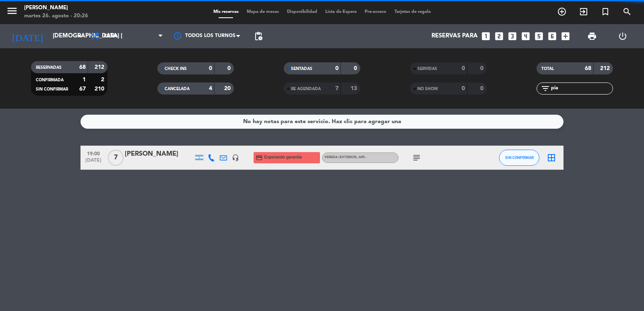
type input "dom. [DATE]"
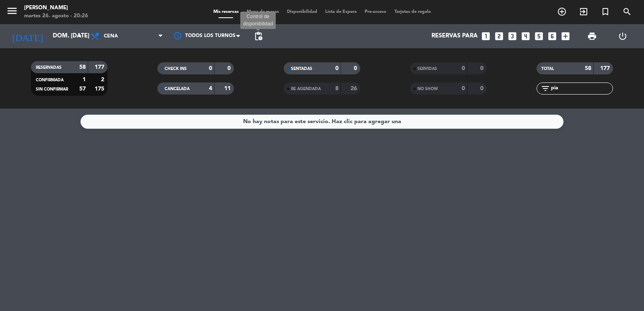
click at [260, 38] on span "pending_actions" at bounding box center [259, 36] width 10 height 10
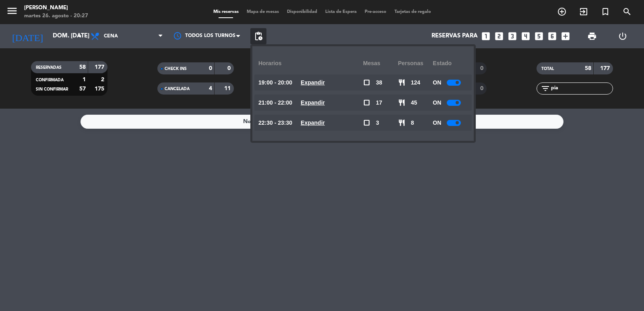
click at [506, 37] on div "Reservas para looks_one looks_two looks_3 looks_4 looks_5 looks_6 add_box" at bounding box center [420, 36] width 307 height 24
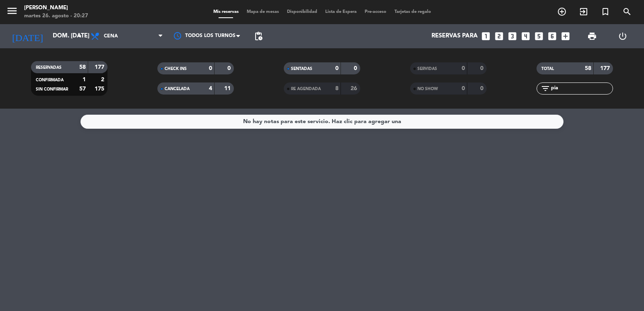
click at [503, 37] on icon "looks_two" at bounding box center [499, 36] width 10 height 10
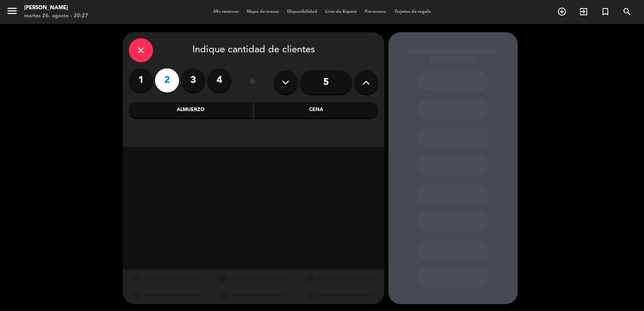
click at [336, 117] on div "Cena" at bounding box center [317, 110] width 124 height 16
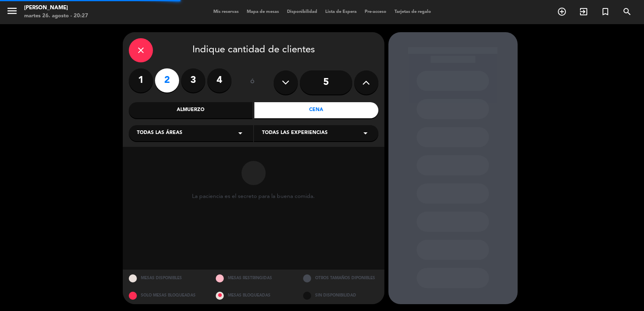
click at [201, 147] on div "close Indique cantidad de clientes 1 2 3 4 ó 5 Almuerzo Cena Todas las áreas ar…" at bounding box center [254, 89] width 262 height 115
click at [206, 136] on div "Todas las áreas arrow_drop_down" at bounding box center [191, 133] width 124 height 16
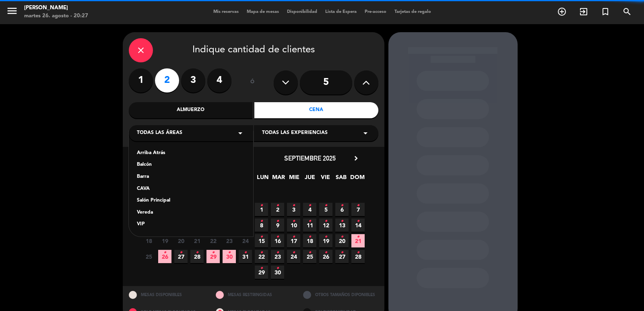
click at [164, 200] on div "Salón Principal" at bounding box center [191, 201] width 108 height 8
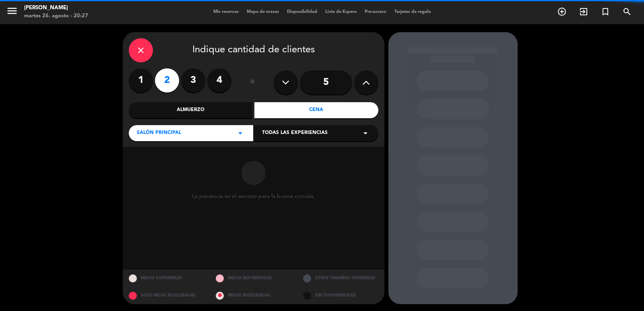
click at [269, 135] on span "Todas las experiencias" at bounding box center [295, 133] width 66 height 8
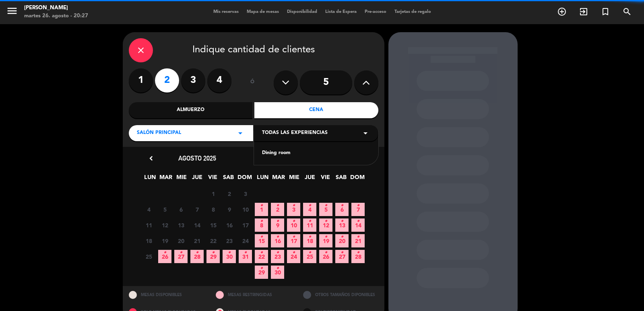
click at [279, 153] on div "Dining room" at bounding box center [316, 153] width 108 height 8
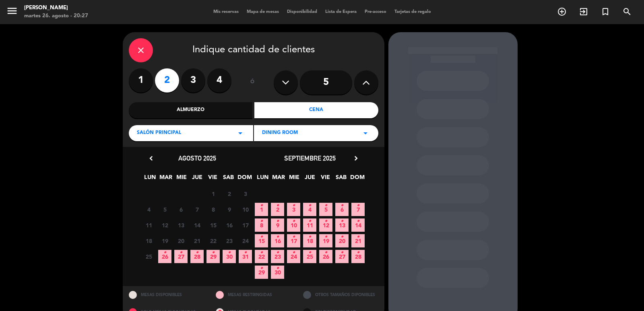
click at [355, 159] on icon "chevron_right" at bounding box center [356, 158] width 8 height 8
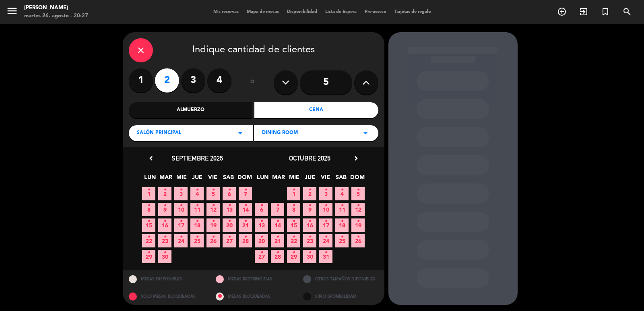
click at [263, 210] on icon "•" at bounding box center [261, 205] width 3 height 13
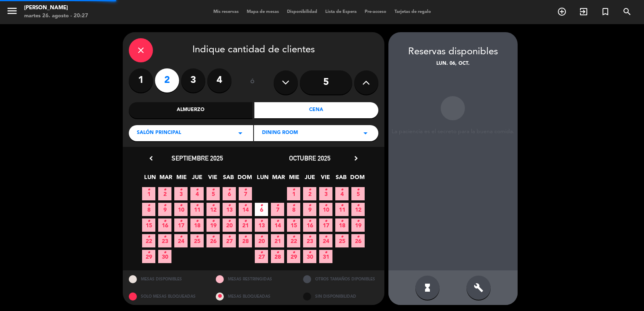
scroll to position [2, 0]
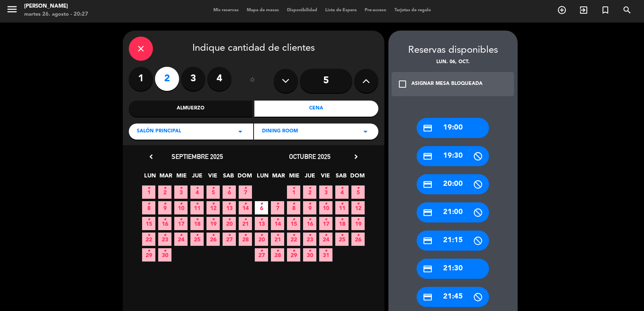
click at [456, 270] on div "credit_card 21:30" at bounding box center [453, 269] width 72 height 20
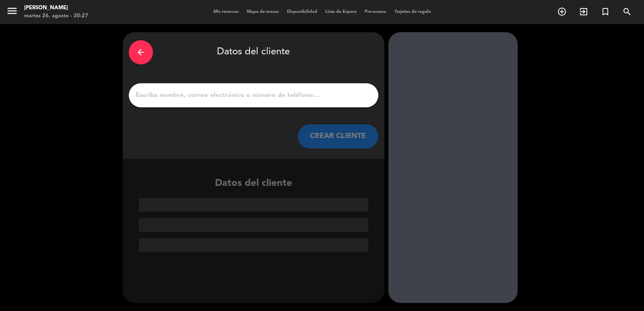
scroll to position [0, 0]
click at [212, 98] on input "1" at bounding box center [254, 95] width 238 height 11
paste input "[PERSON_NAME] [PERSON_NAME]"
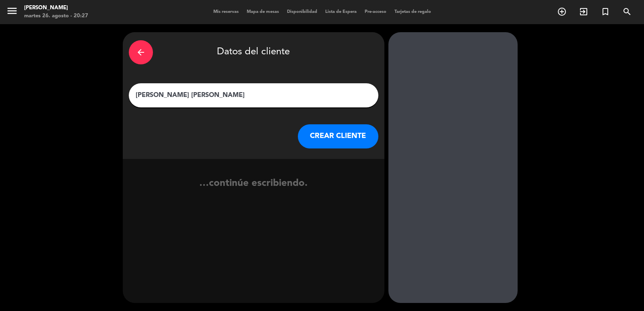
type input "[PERSON_NAME] [PERSON_NAME]"
click at [328, 137] on button "CREAR CLIENTE" at bounding box center [338, 136] width 81 height 24
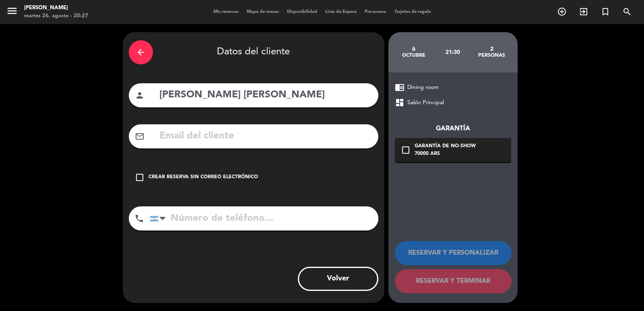
click at [228, 140] on input "text" at bounding box center [266, 136] width 214 height 17
paste input "[EMAIL_ADDRESS][DOMAIN_NAME]"
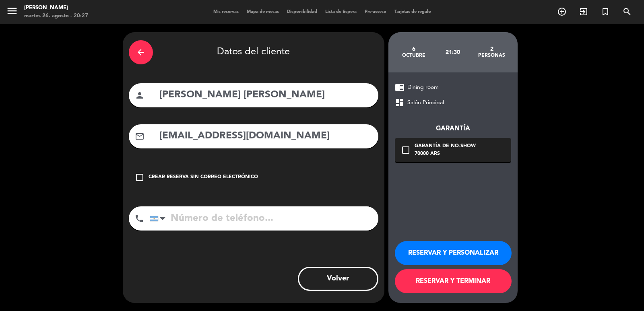
type input "[EMAIL_ADDRESS][DOMAIN_NAME]"
click at [287, 223] on input "tel" at bounding box center [264, 219] width 229 height 24
paste input "55 88 999974614"
type input "[PHONE_NUMBER]"
click at [463, 159] on div "check_box_outline_blank Garantía de no-show 70000 ARS" at bounding box center [453, 150] width 116 height 24
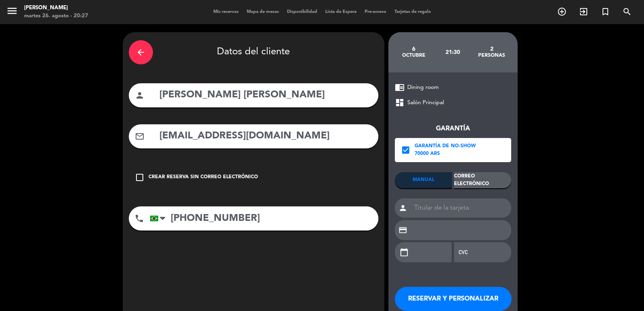
click at [477, 177] on div "Correo Electrónico" at bounding box center [482, 180] width 57 height 16
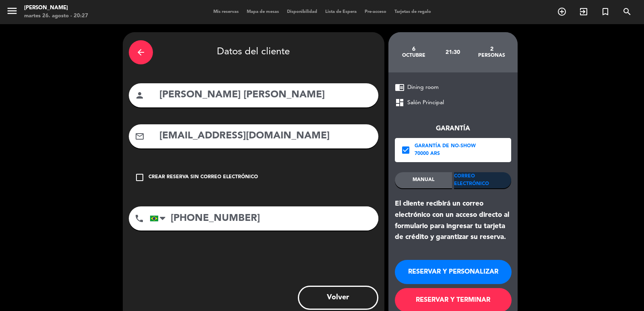
drag, startPoint x: 516, startPoint y: 244, endPoint x: 396, endPoint y: 203, distance: 126.6
click at [396, 203] on div "chrome_reader_mode Dining room dashboard Salón Principal Garantía check_box Gar…" at bounding box center [453, 197] width 129 height 250
copy div "El cliente recibirá un correo electrónico con un acceso directo al formulario p…"
click at [460, 269] on button "RESERVAR Y PERSONALIZAR" at bounding box center [453, 272] width 117 height 24
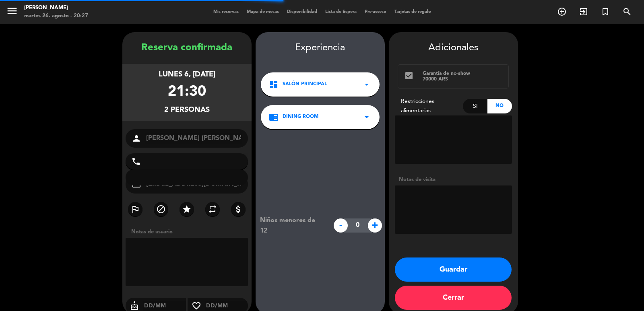
type input "[PHONE_NUMBER]"
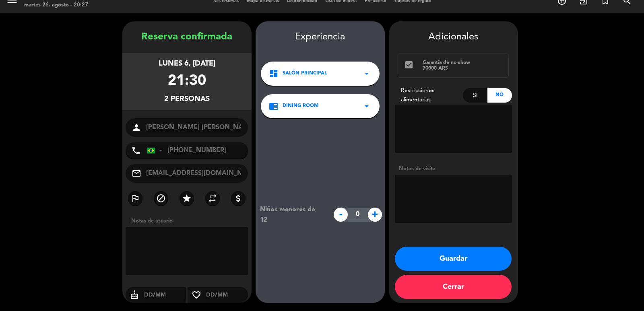
drag, startPoint x: 146, startPoint y: 63, endPoint x: 210, endPoint y: 106, distance: 77.7
click at [210, 106] on div "lunes 6, [DATE] 21:30 2 personas" at bounding box center [186, 81] width 129 height 57
copy div "lunes 6, [DATE] 21:30 2 personas"
click at [487, 264] on button "Guardar" at bounding box center [453, 259] width 117 height 24
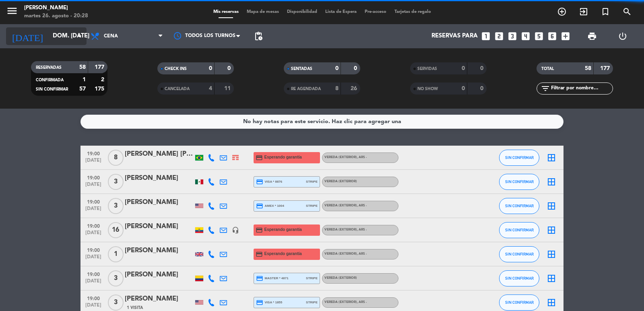
click at [52, 33] on input "dom. [DATE]" at bounding box center [88, 36] width 78 height 15
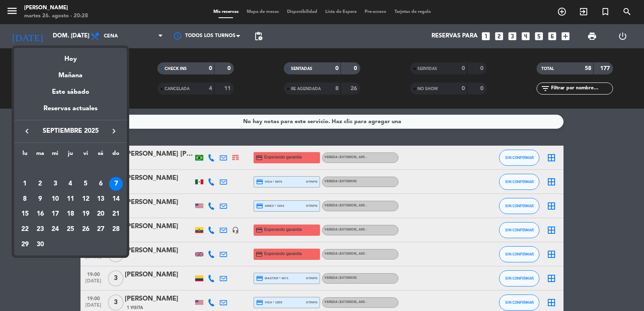
click at [74, 77] on div "Mañana" at bounding box center [70, 72] width 113 height 17
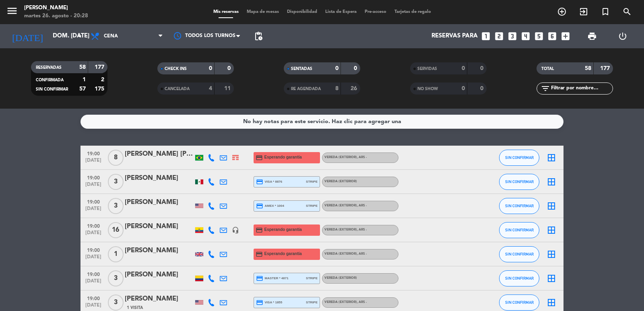
type input "mié. 27 ago."
